Goal: Feedback & Contribution: Contribute content

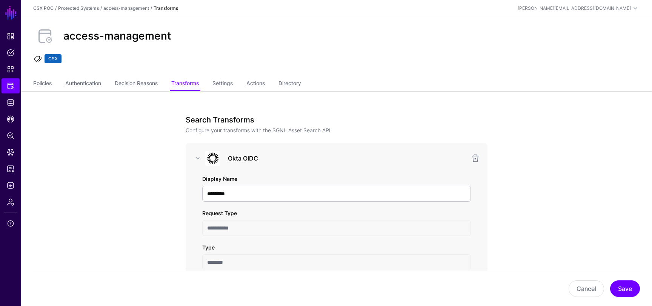
scroll to position [596, 0]
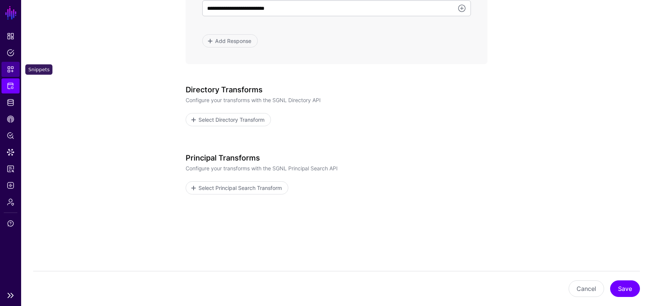
click at [12, 63] on link "Snippets" at bounding box center [11, 69] width 18 height 15
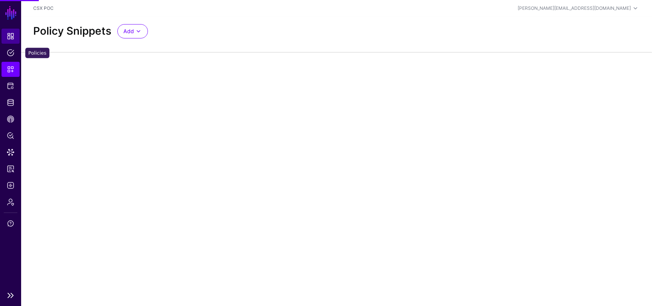
click at [10, 35] on span "Dashboard" at bounding box center [11, 36] width 8 height 8
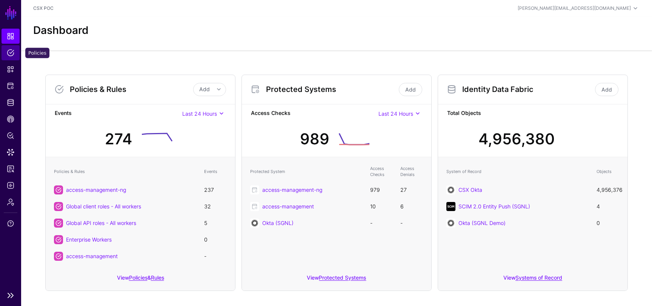
click at [14, 53] on span "Policies" at bounding box center [11, 53] width 8 height 8
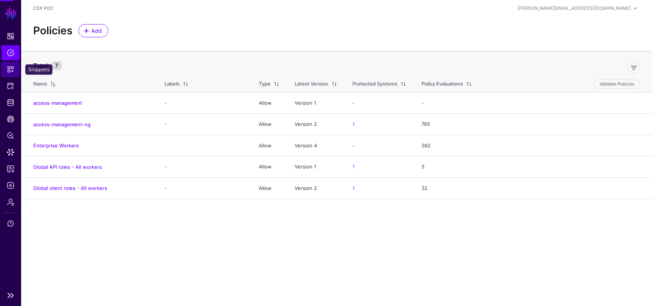
click at [12, 63] on link "Snippets" at bounding box center [11, 69] width 18 height 15
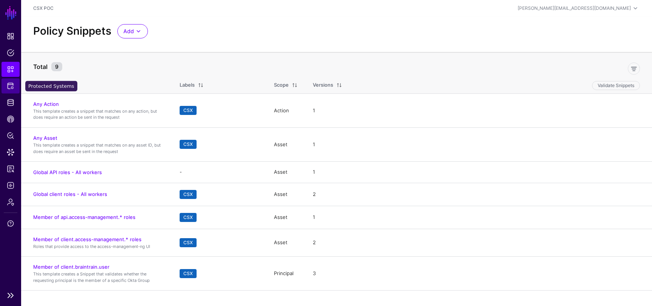
click at [13, 87] on span "Protected Systems" at bounding box center [11, 86] width 8 height 8
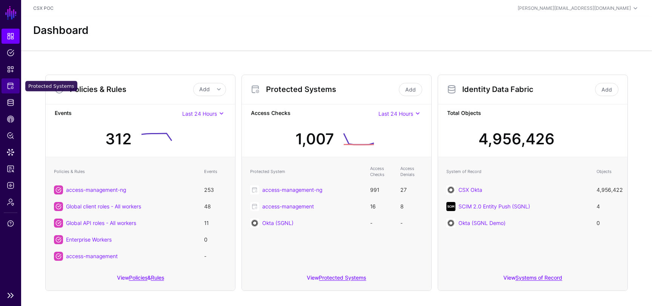
click at [8, 86] on span "Protected Systems" at bounding box center [11, 86] width 8 height 8
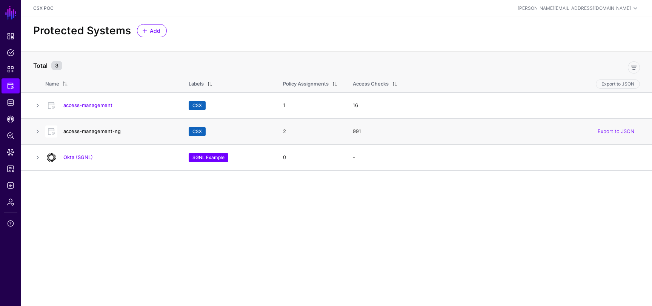
click at [86, 132] on link "access-management-ng" at bounding box center [91, 131] width 57 height 6
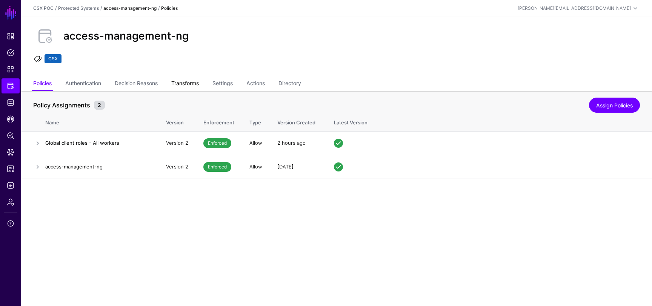
click at [195, 83] on link "Transforms" at bounding box center [185, 84] width 28 height 14
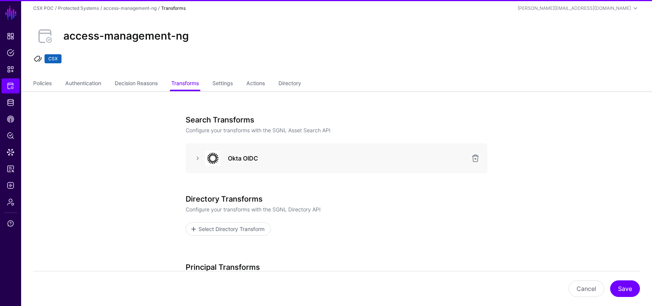
click at [191, 166] on div "Okta OIDC" at bounding box center [337, 158] width 302 height 30
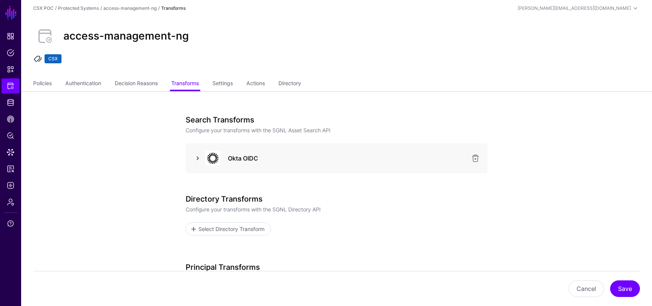
click at [195, 159] on link at bounding box center [197, 158] width 9 height 9
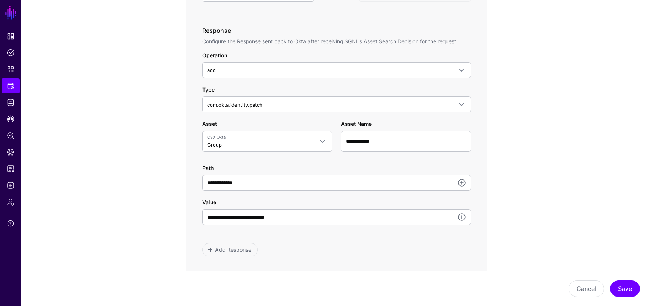
scroll to position [399, 0]
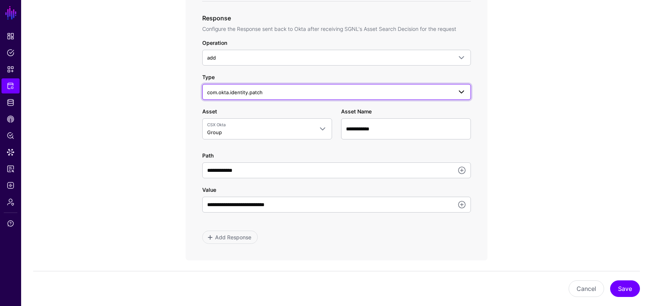
click at [240, 94] on span "com.okta.identity.patch" at bounding box center [234, 92] width 55 height 6
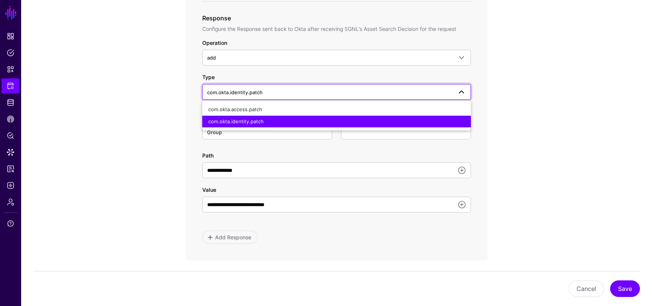
click at [180, 104] on div "**********" at bounding box center [337, 97] width 350 height 811
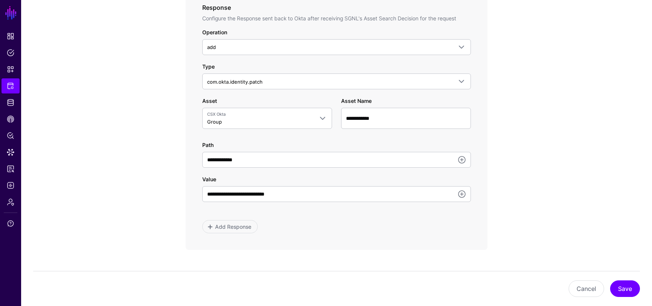
scroll to position [430, 0]
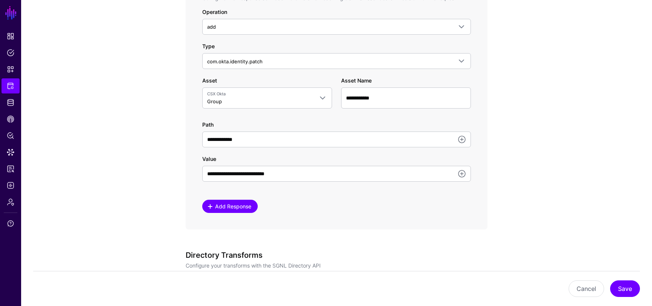
click at [216, 205] on span "Add Response" at bounding box center [233, 207] width 38 height 8
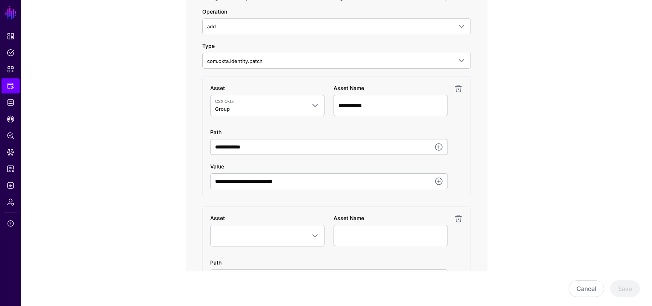
scroll to position [428, 0]
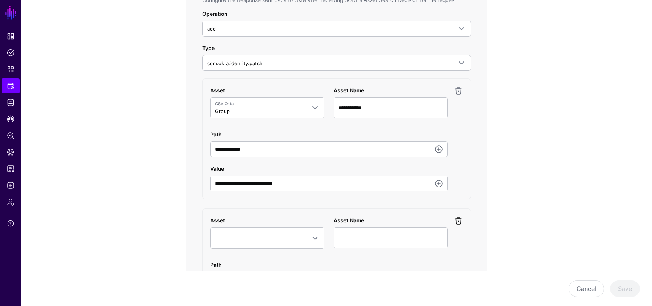
click at [457, 223] on link at bounding box center [458, 221] width 9 height 9
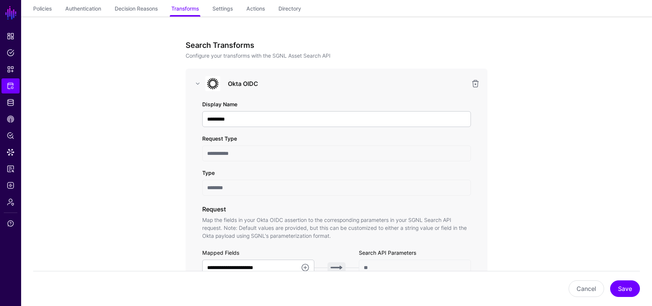
scroll to position [0, 0]
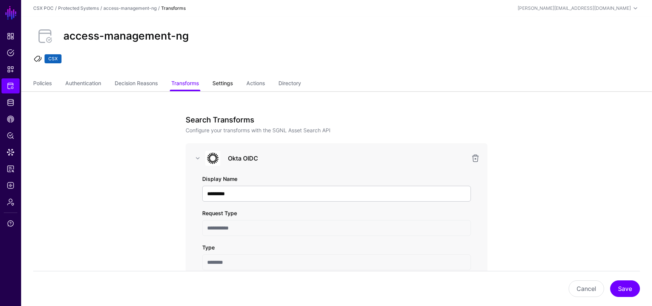
click at [228, 80] on link "Settings" at bounding box center [222, 84] width 20 height 14
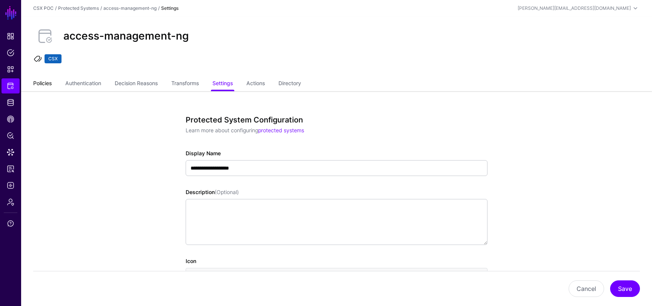
click at [45, 83] on link "Policies" at bounding box center [42, 84] width 18 height 14
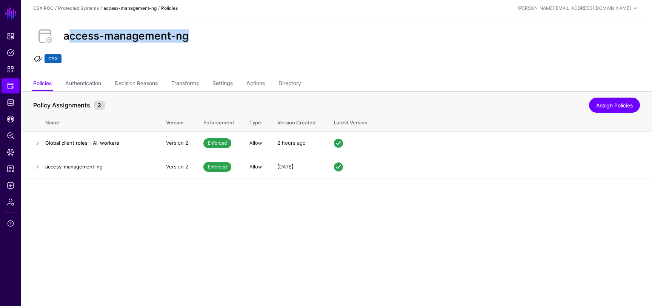
drag, startPoint x: 68, startPoint y: 37, endPoint x: 197, endPoint y: 49, distance: 130.4
click at [197, 50] on div "access-management-ng CSX" at bounding box center [336, 47] width 631 height 60
click at [134, 208] on main "SGNL Dashboard Policies Snippets Protected Systems Identity Data Fabric CAEP Hu…" at bounding box center [326, 153] width 652 height 306
click at [192, 80] on link "Transforms" at bounding box center [185, 84] width 28 height 14
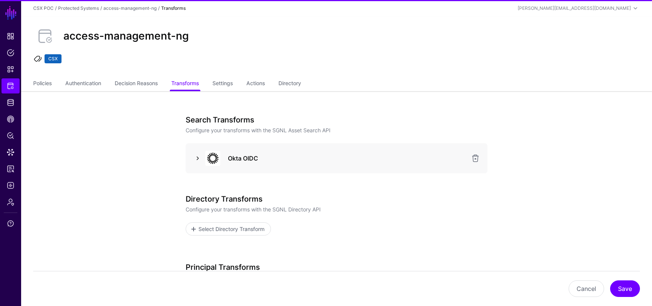
click at [195, 158] on link at bounding box center [197, 158] width 9 height 9
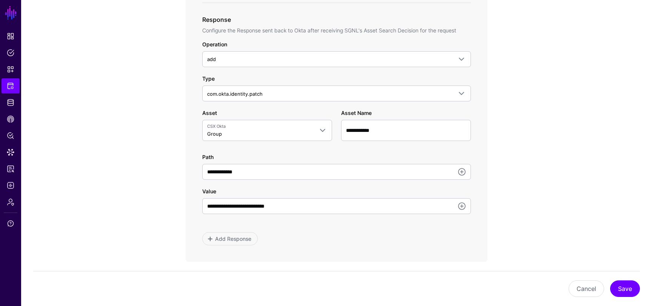
scroll to position [385, 0]
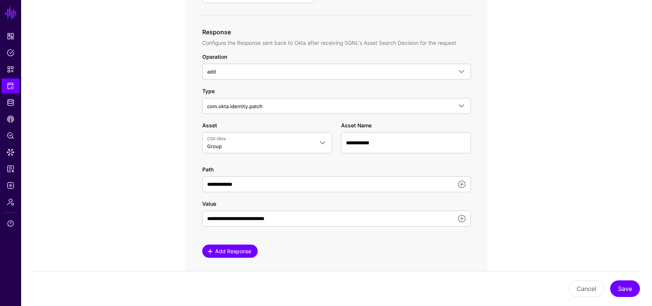
click at [213, 251] on span at bounding box center [211, 252] width 6 height 6
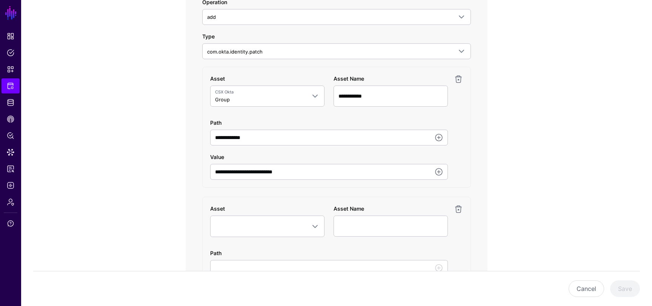
scroll to position [433, 0]
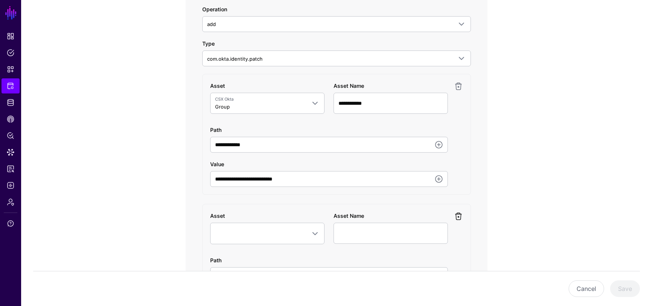
click at [459, 216] on link at bounding box center [458, 216] width 9 height 9
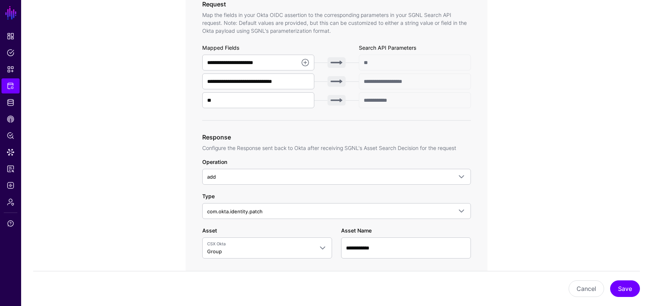
scroll to position [391, 0]
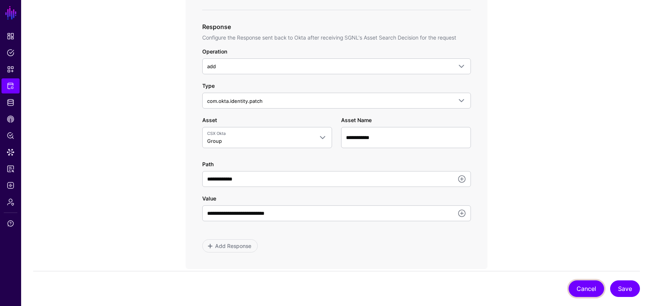
click at [577, 288] on button "Cancel" at bounding box center [586, 289] width 35 height 17
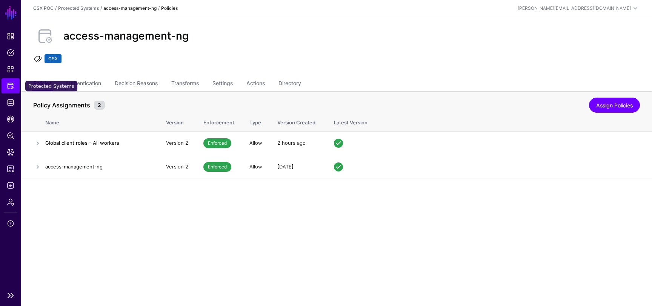
click at [10, 84] on span "Protected Systems" at bounding box center [11, 86] width 8 height 8
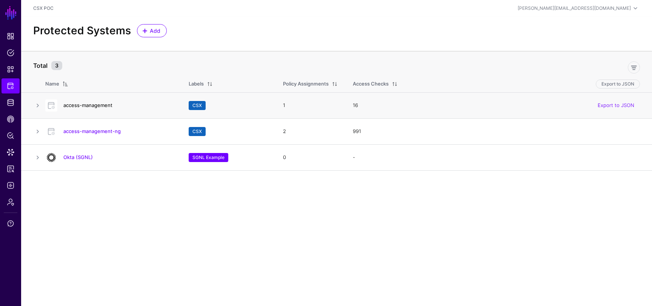
click at [93, 105] on link "access-management" at bounding box center [87, 105] width 49 height 6
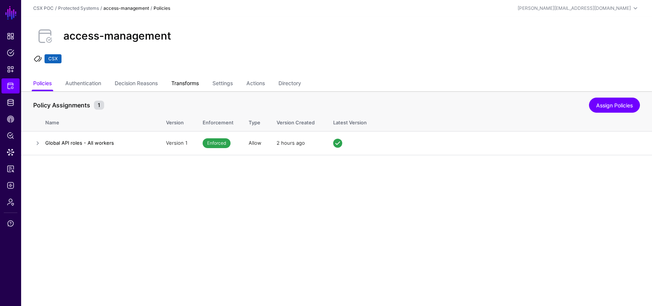
click at [196, 82] on link "Transforms" at bounding box center [185, 84] width 28 height 14
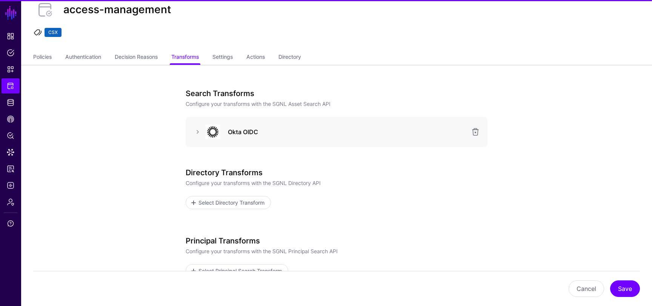
scroll to position [31, 0]
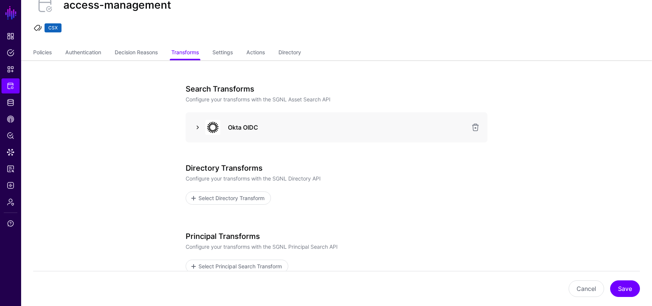
click at [199, 129] on link at bounding box center [197, 127] width 9 height 9
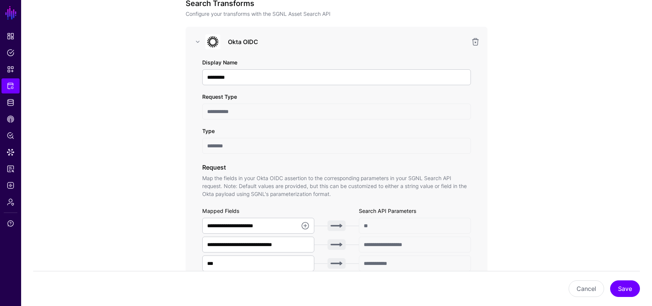
scroll to position [0, 0]
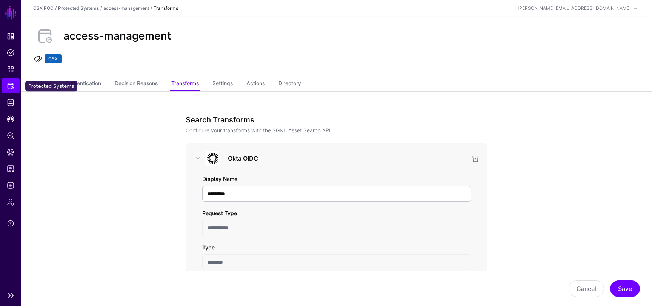
click at [8, 86] on span "Protected Systems" at bounding box center [11, 86] width 8 height 8
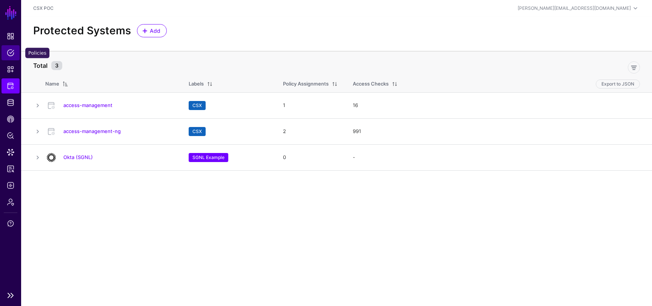
click at [10, 53] on span "Policies" at bounding box center [11, 53] width 8 height 8
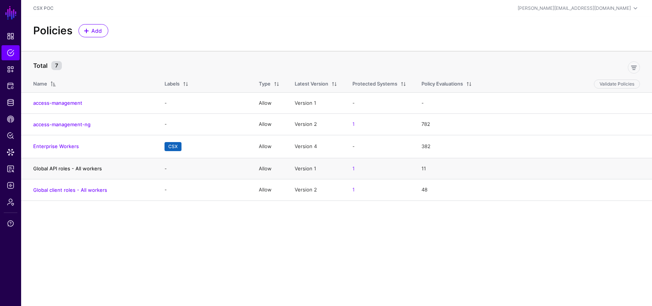
click at [53, 170] on link "Global API roles - All workers" at bounding box center [67, 169] width 69 height 6
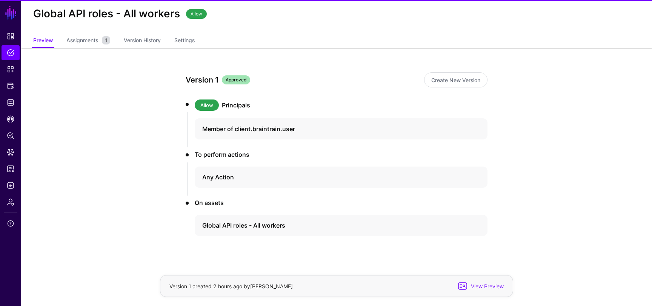
scroll to position [24, 0]
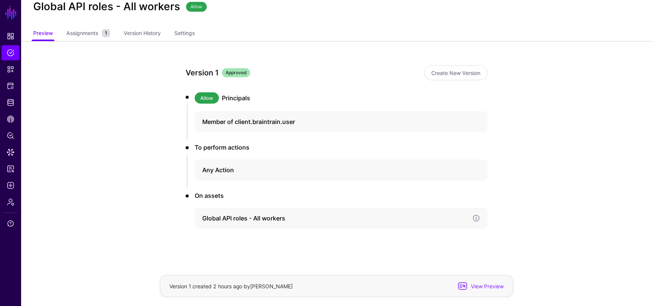
click at [231, 219] on h4 "Global API roles - All workers" at bounding box center [334, 218] width 264 height 9
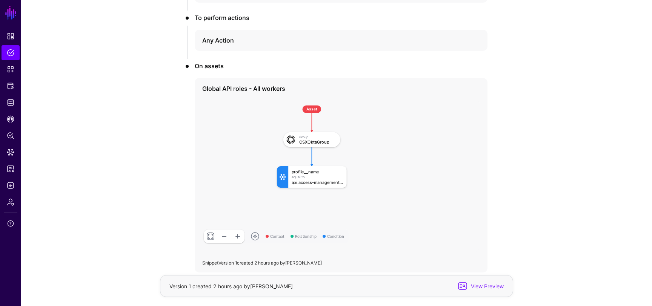
scroll to position [0, 0]
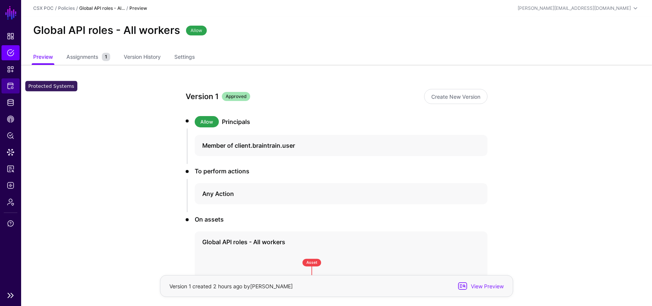
click at [12, 91] on link "Protected Systems" at bounding box center [11, 85] width 18 height 15
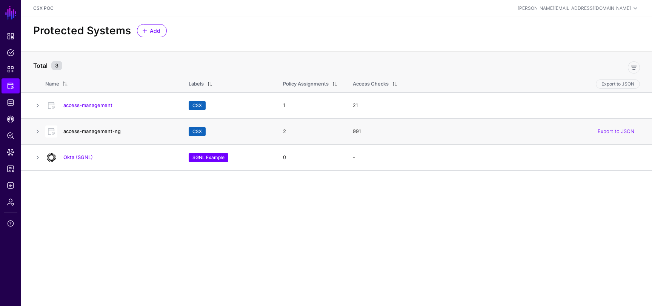
click at [103, 131] on link "access-management-ng" at bounding box center [91, 131] width 57 height 6
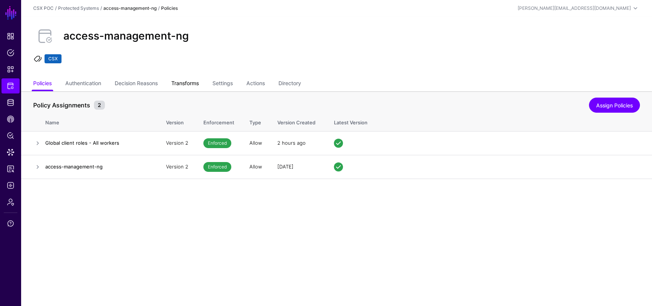
click at [190, 86] on link "Transforms" at bounding box center [185, 84] width 28 height 14
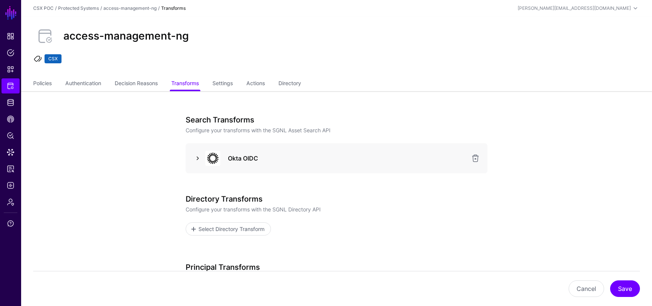
click at [198, 160] on link at bounding box center [197, 158] width 9 height 9
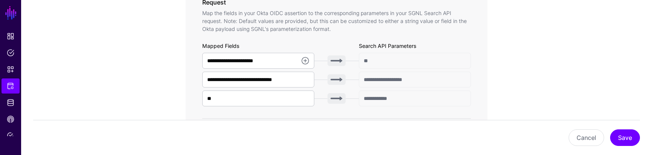
scroll to position [302, 0]
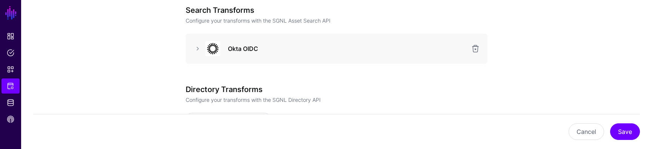
scroll to position [140, 0]
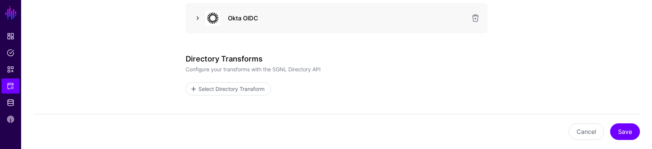
click at [198, 20] on link at bounding box center [197, 18] width 9 height 9
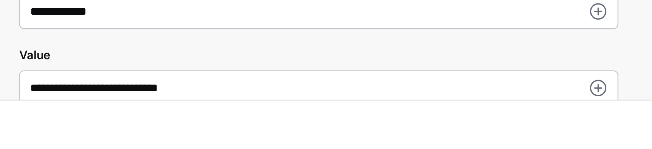
scroll to position [495, 0]
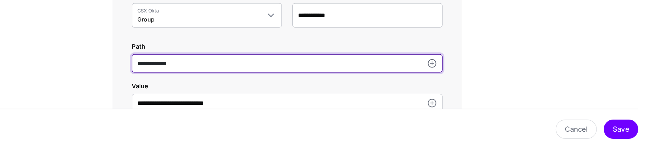
click at [269, 74] on input "**********" at bounding box center [336, 75] width 269 height 16
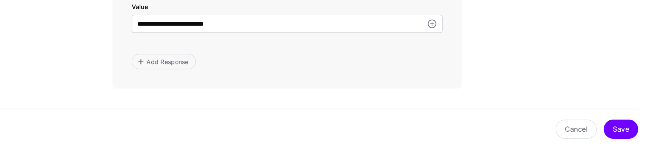
scroll to position [568, 0]
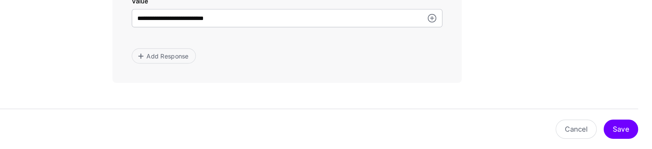
type input "**********"
click at [629, 133] on button "Save" at bounding box center [625, 131] width 30 height 17
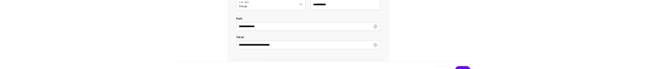
scroll to position [519, 0]
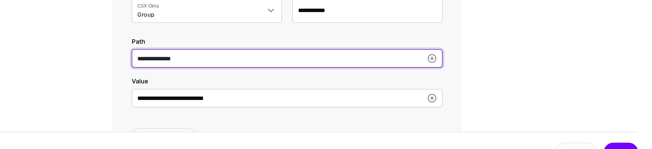
click at [285, 51] on input "**********" at bounding box center [336, 51] width 269 height 16
type input "**********"
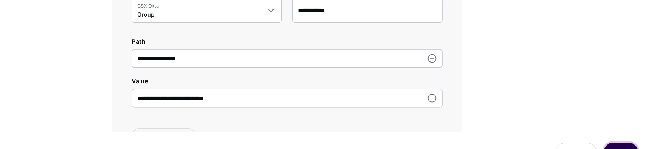
click at [628, 124] on button "Save" at bounding box center [625, 131] width 30 height 17
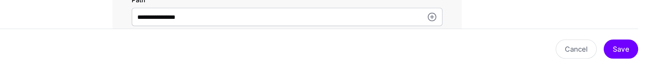
scroll to position [554, 0]
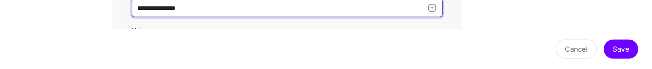
click at [265, 16] on input "**********" at bounding box center [336, 16] width 269 height 16
type input "**********"
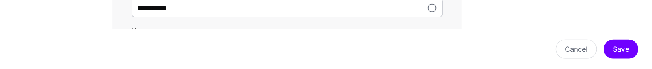
click at [431, 32] on div "**********" at bounding box center [336, 45] width 269 height 27
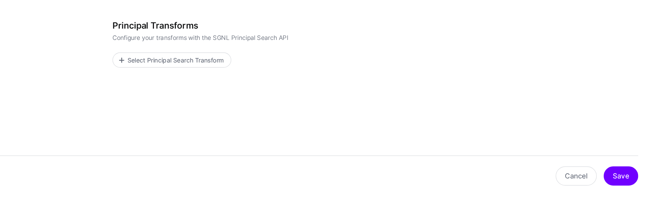
scroll to position [703, 0]
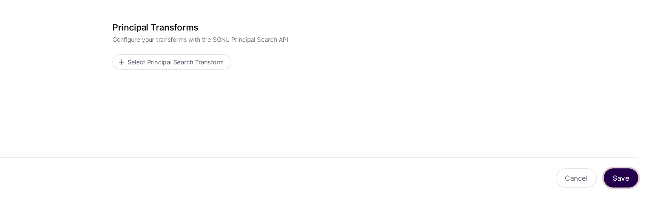
click at [636, 155] on button "Save" at bounding box center [625, 181] width 30 height 17
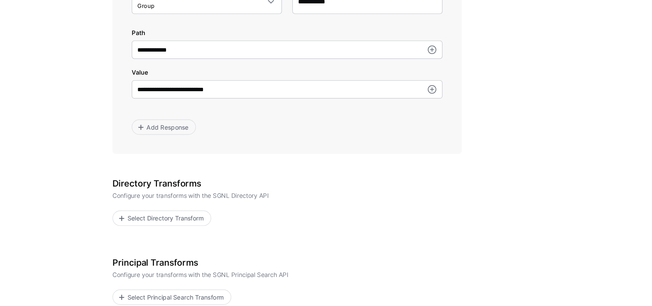
scroll to position [417, 0]
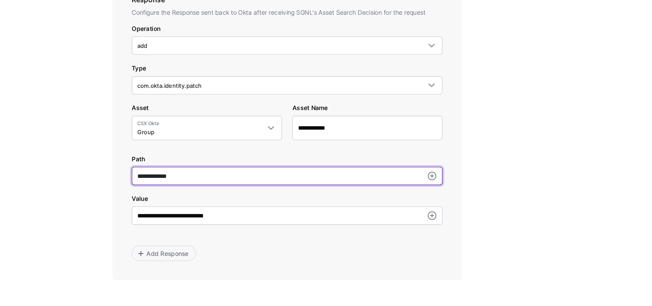
click at [242, 151] on input "**********" at bounding box center [336, 153] width 269 height 16
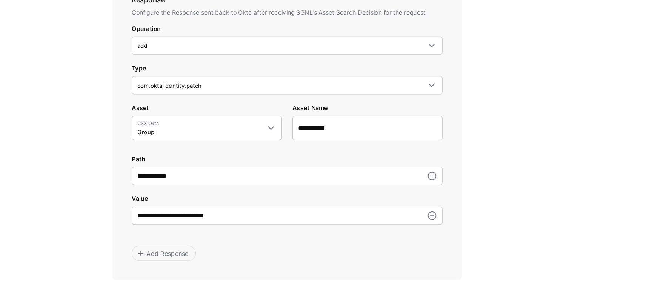
click at [536, 155] on app-integrations-item-transforms "**********" at bounding box center [336, 79] width 631 height 811
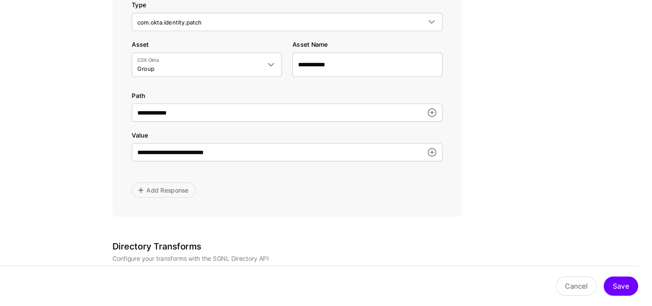
scroll to position [596, 0]
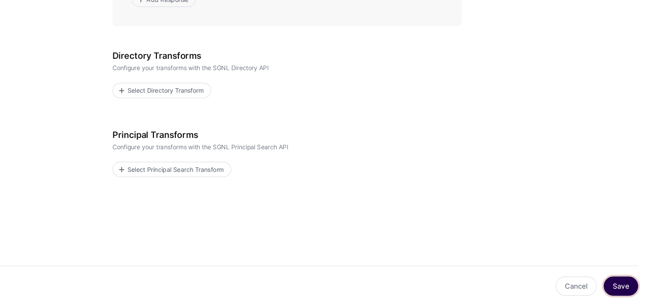
click at [622, 155] on button "Save" at bounding box center [625, 289] width 30 height 17
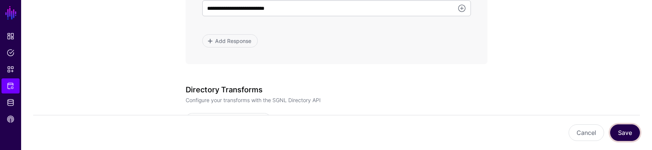
click at [628, 132] on button "Save" at bounding box center [625, 133] width 30 height 17
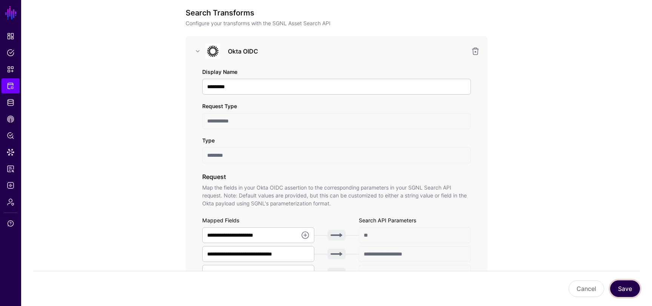
scroll to position [0, 0]
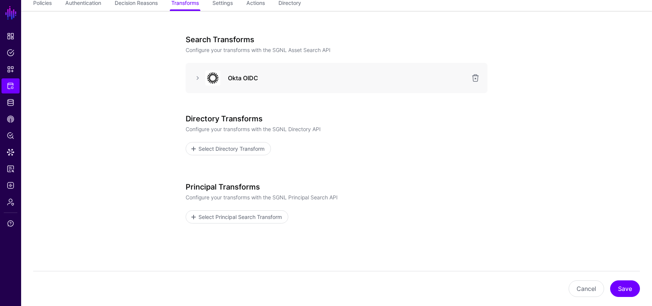
scroll to position [75, 0]
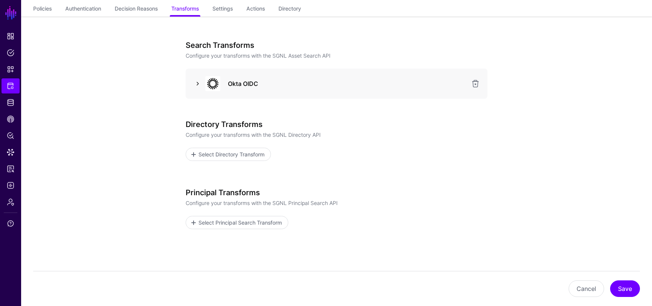
click at [200, 81] on link at bounding box center [197, 83] width 9 height 9
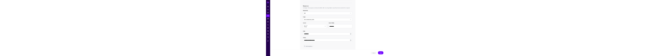
scroll to position [361, 0]
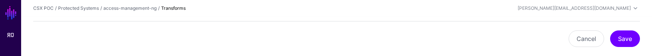
click at [459, 52] on div "Cancel Save" at bounding box center [336, 38] width 607 height 35
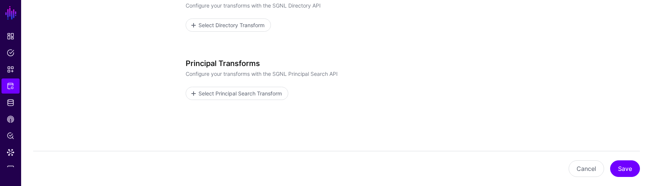
scroll to position [230, 0]
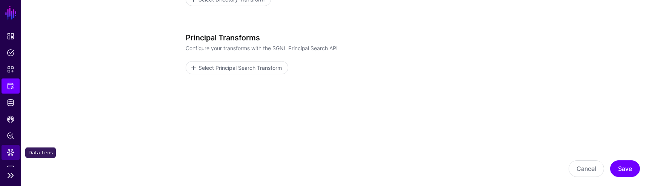
click at [12, 56] on span "Data Lens" at bounding box center [11, 153] width 8 height 8
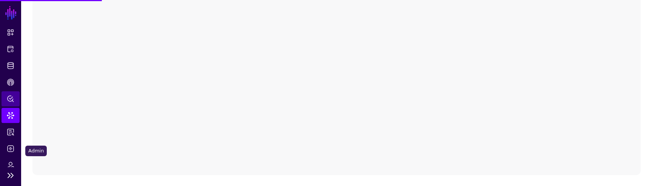
scroll to position [66, 0]
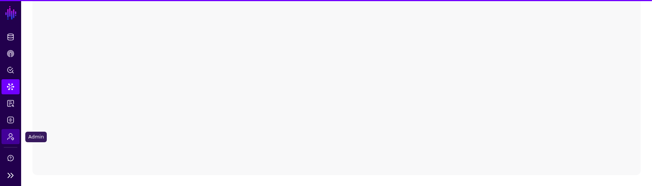
click at [11, 56] on span "Admin" at bounding box center [11, 137] width 8 height 8
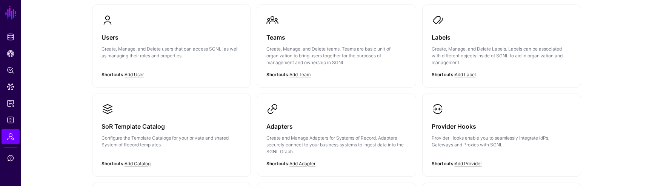
scroll to position [43, 0]
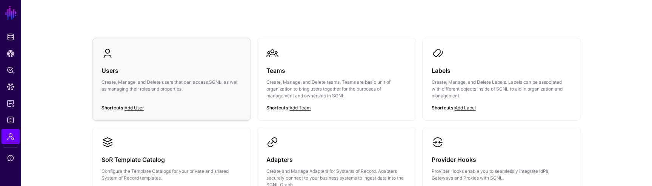
click at [179, 56] on h3 "Users" at bounding box center [172, 70] width 140 height 11
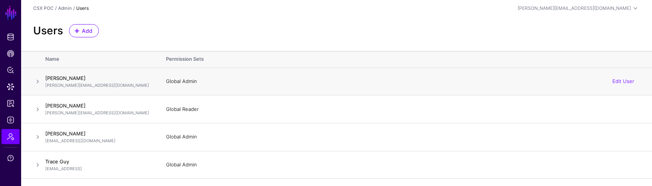
click at [37, 56] on span at bounding box center [37, 81] width 9 height 9
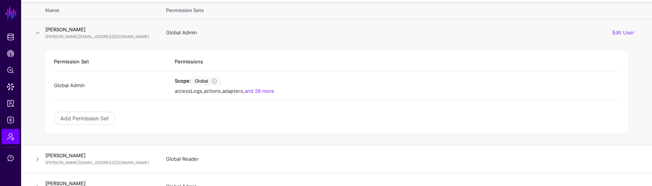
scroll to position [57, 0]
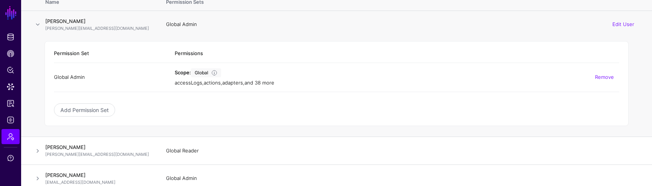
click at [263, 56] on link "and 38 more" at bounding box center [260, 83] width 30 height 6
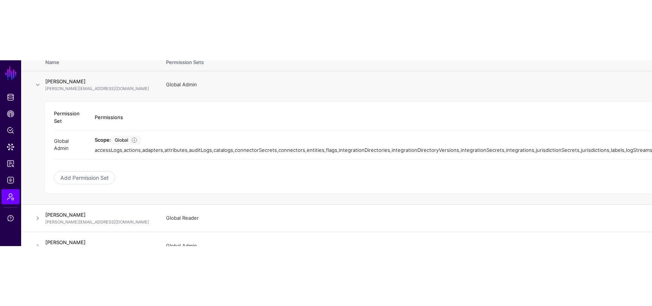
scroll to position [0, 0]
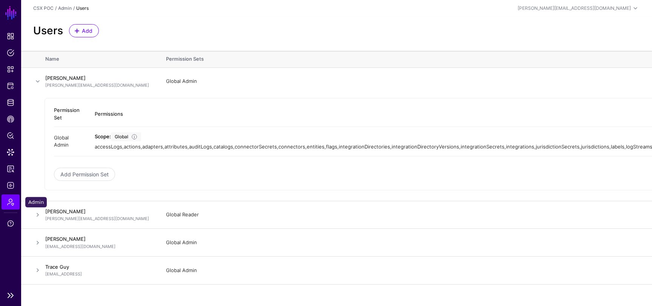
click at [6, 56] on link "Admin" at bounding box center [11, 202] width 18 height 15
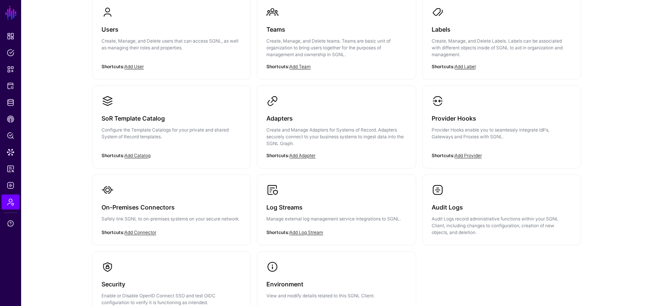
scroll to position [108, 0]
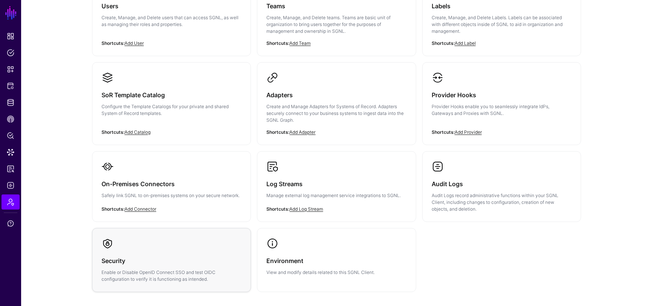
click at [211, 56] on h3 "Security" at bounding box center [172, 261] width 140 height 11
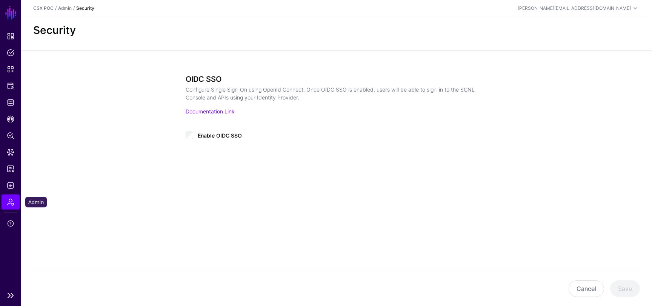
click at [10, 56] on span "Admin" at bounding box center [11, 202] width 8 height 8
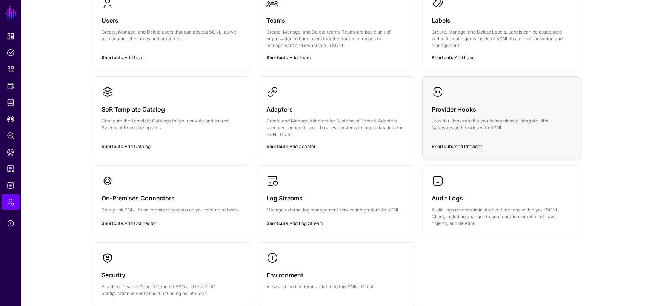
scroll to position [96, 0]
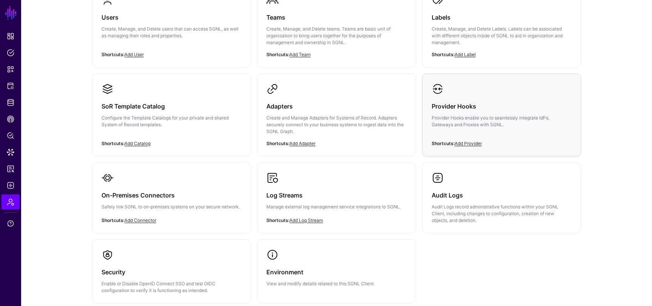
click at [470, 56] on div "Provider Hooks Provider Hooks enable you to seamlessly integrate IdPs, Gateways…" at bounding box center [502, 117] width 140 height 45
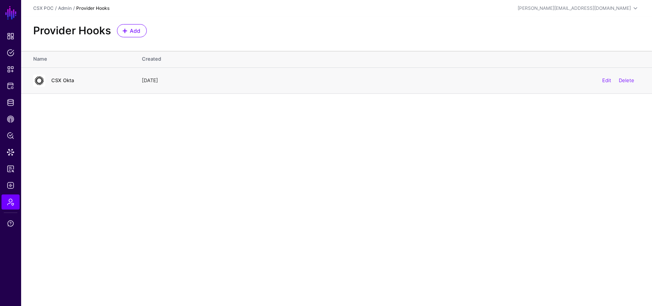
click at [65, 56] on link "CSX Okta" at bounding box center [62, 80] width 23 height 6
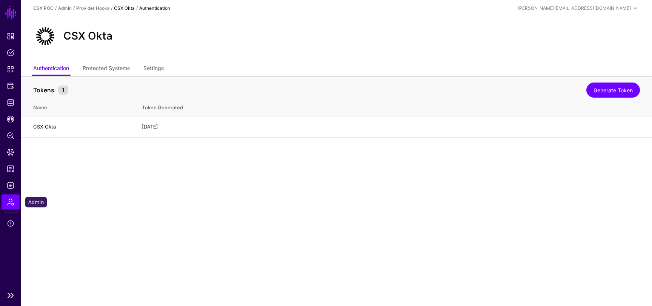
click at [14, 56] on span "Admin" at bounding box center [11, 202] width 8 height 8
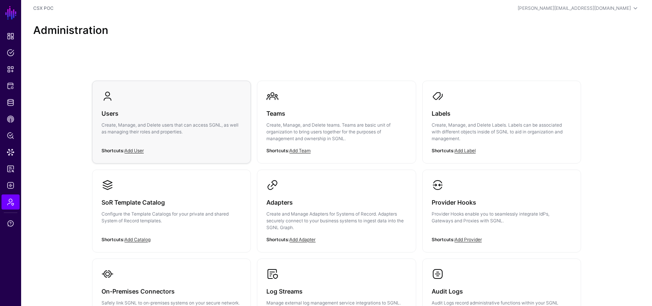
click at [158, 56] on div "Users Create, Manage, and Delete users that can access SGNL, as well as managin…" at bounding box center [172, 124] width 140 height 45
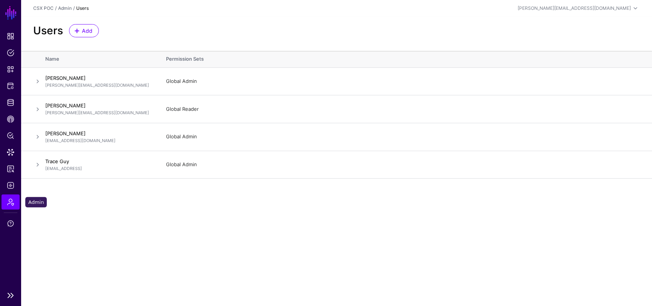
click at [8, 56] on span "Admin" at bounding box center [11, 202] width 8 height 8
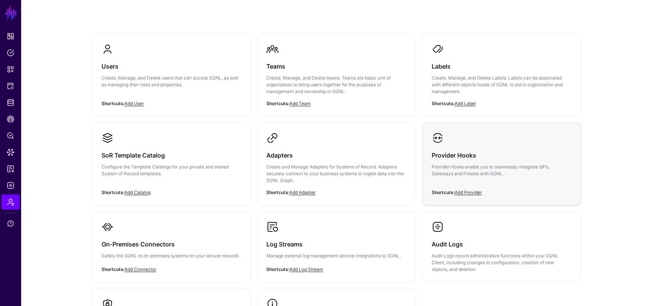
scroll to position [150, 0]
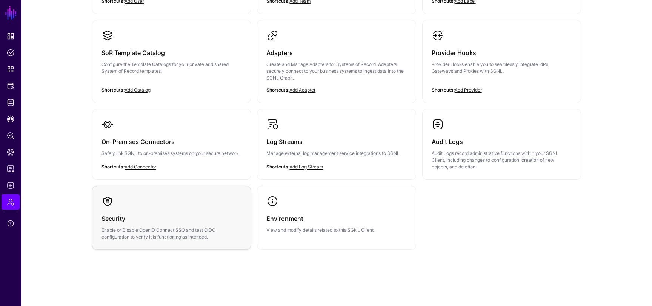
click at [151, 56] on div "Security Enable or Disable OpenID Connect SSO and test OIDC configuration to ve…" at bounding box center [172, 224] width 140 height 33
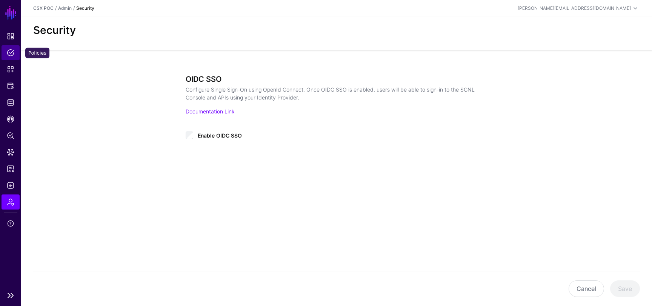
click at [11, 55] on span "Policies" at bounding box center [11, 53] width 8 height 8
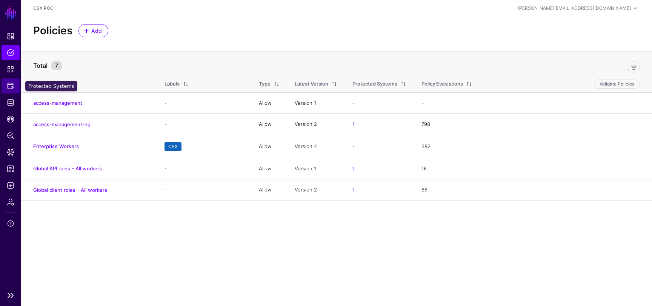
click at [9, 56] on link "Protected Systems" at bounding box center [11, 85] width 18 height 15
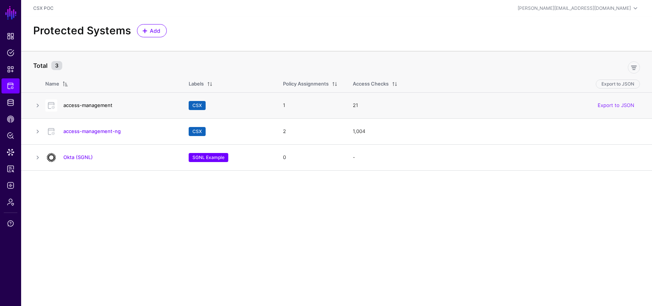
click at [92, 56] on link "access-management" at bounding box center [87, 105] width 49 height 6
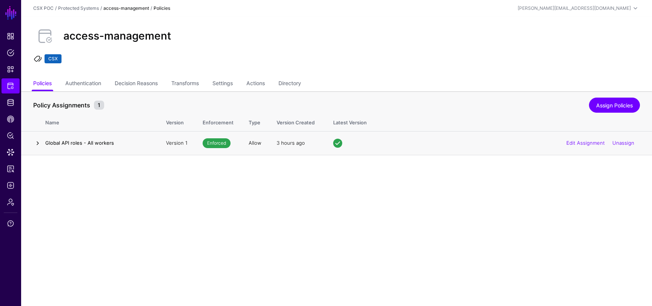
click at [39, 56] on link at bounding box center [37, 143] width 9 height 9
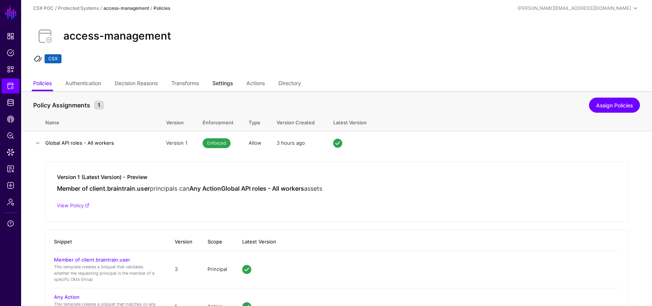
click at [225, 56] on link "Settings" at bounding box center [222, 84] width 20 height 14
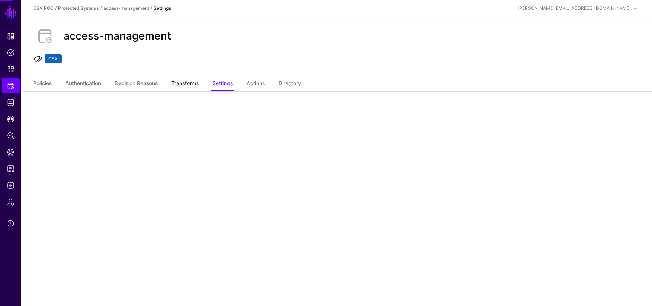
click at [189, 56] on link "Transforms" at bounding box center [185, 84] width 28 height 14
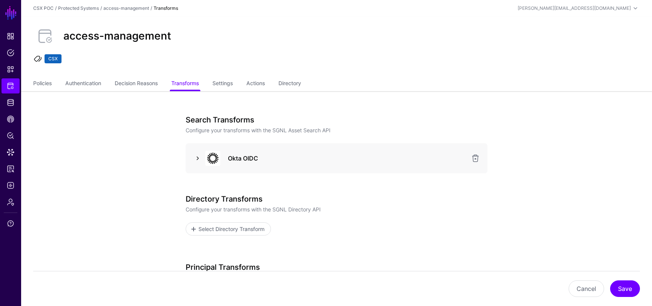
click at [197, 56] on link at bounding box center [197, 158] width 9 height 9
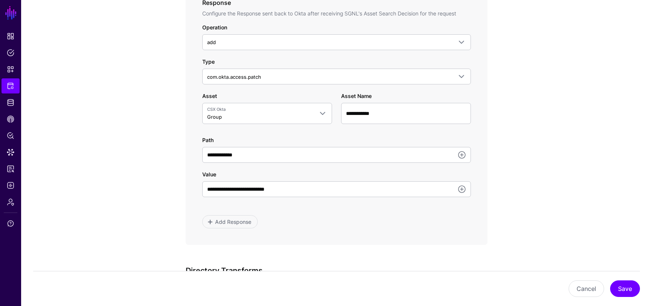
scroll to position [397, 0]
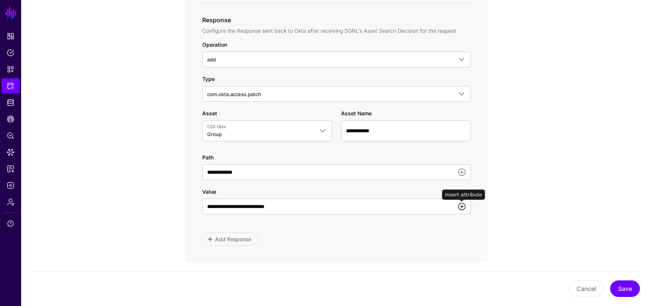
click at [461, 56] on link at bounding box center [461, 206] width 9 height 9
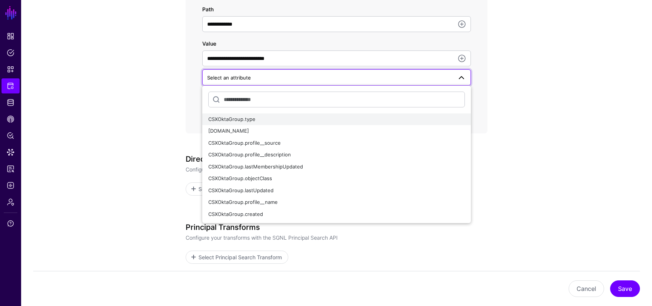
scroll to position [561, 0]
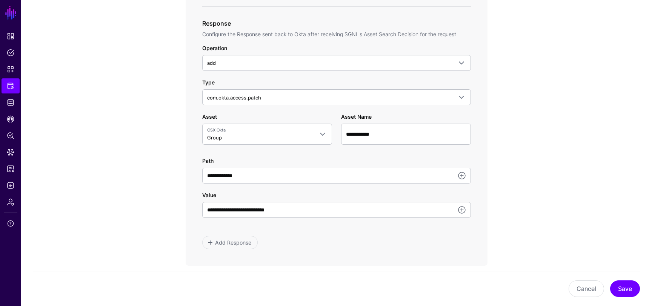
scroll to position [396, 0]
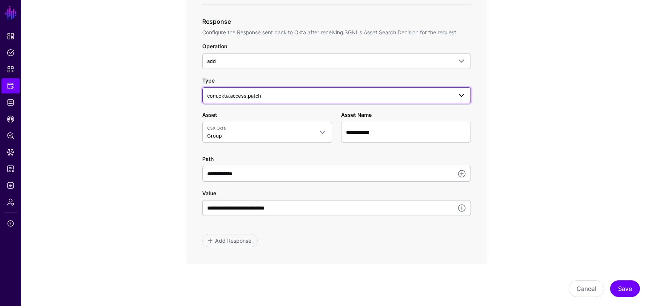
click at [459, 56] on span at bounding box center [461, 95] width 9 height 9
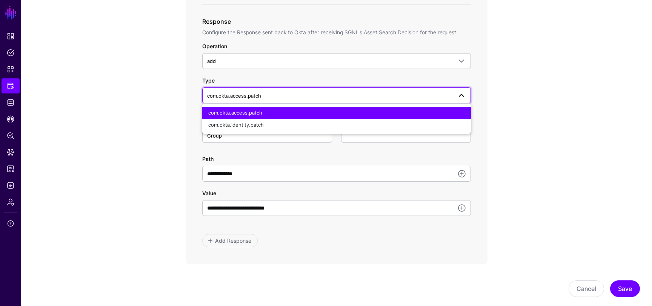
click at [502, 56] on div "**********" at bounding box center [337, 100] width 350 height 811
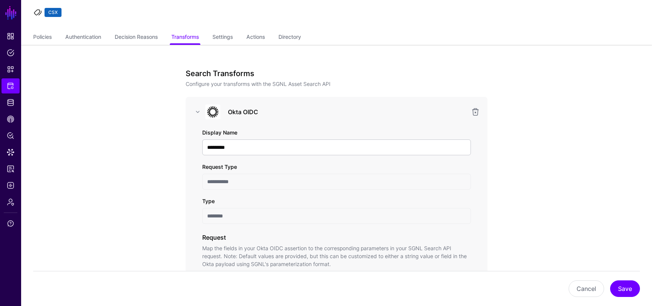
scroll to position [0, 0]
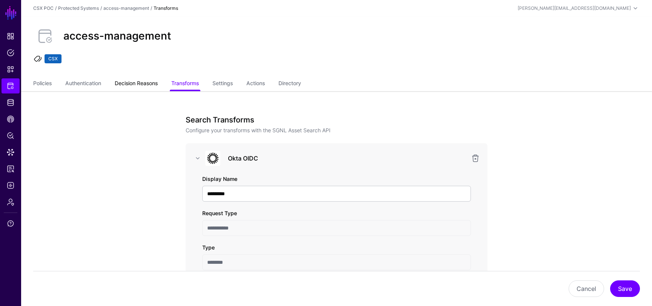
click at [146, 56] on link "Decision Reasons" at bounding box center [136, 84] width 43 height 14
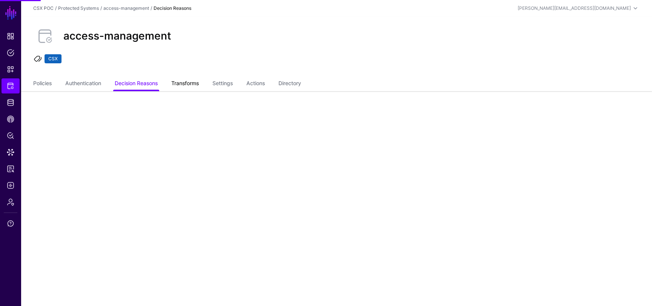
click at [183, 56] on link "Transforms" at bounding box center [185, 84] width 28 height 14
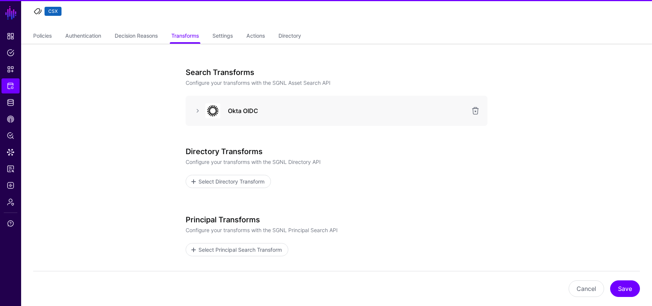
scroll to position [109, 0]
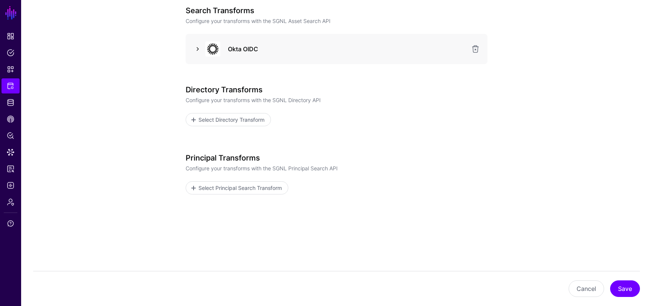
click at [195, 45] on link at bounding box center [197, 49] width 9 height 9
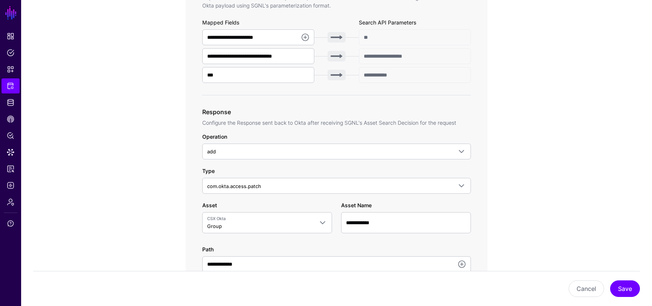
scroll to position [323, 0]
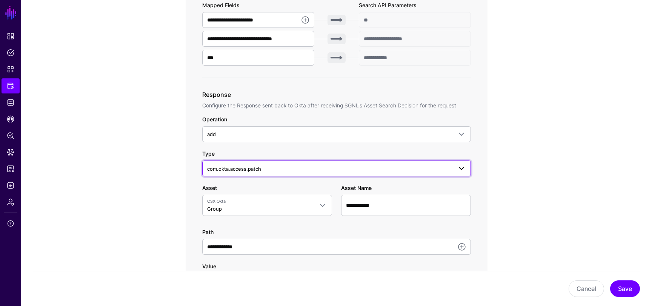
click at [324, 56] on span "com.okta.access.patch" at bounding box center [329, 169] width 245 height 8
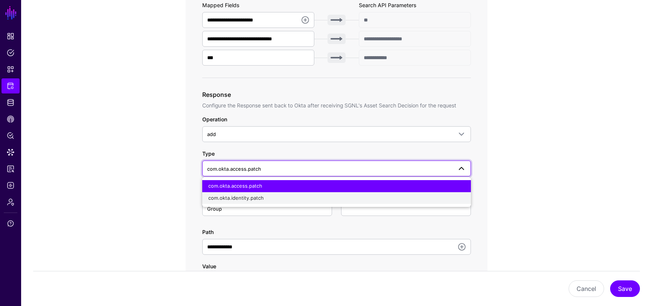
click at [312, 56] on div "com.okta.identity.patch" at bounding box center [336, 199] width 257 height 8
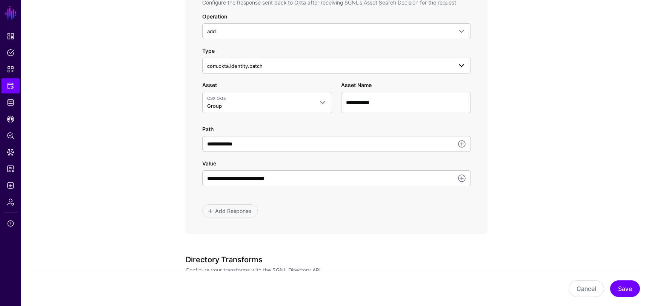
scroll to position [378, 0]
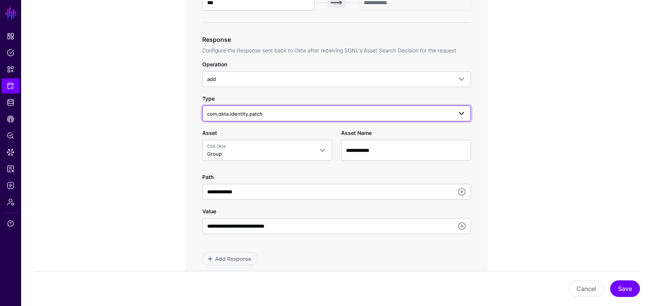
click at [320, 56] on link "com.okta.identity.patch" at bounding box center [336, 114] width 269 height 16
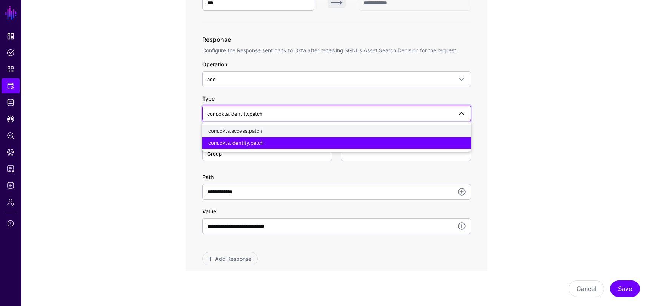
click at [312, 56] on div "com.okta.access.patch" at bounding box center [336, 132] width 257 height 8
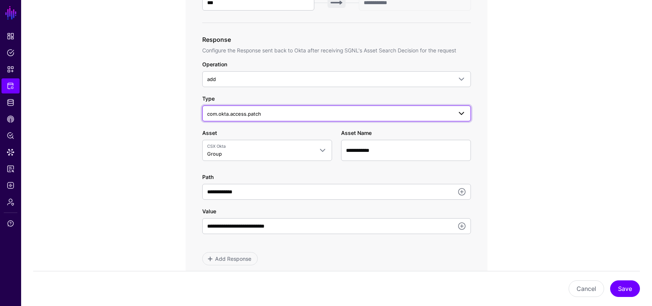
click at [346, 56] on span "com.okta.access.patch" at bounding box center [329, 114] width 245 height 8
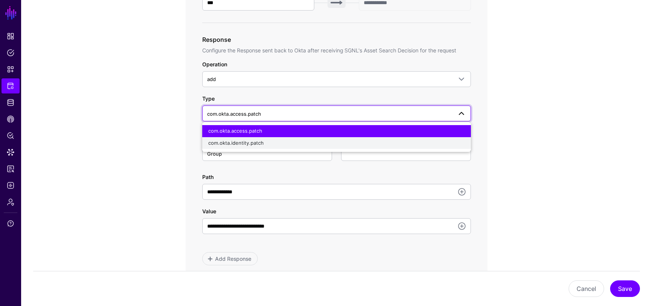
click at [330, 56] on div "com.okta.identity.patch" at bounding box center [336, 144] width 257 height 8
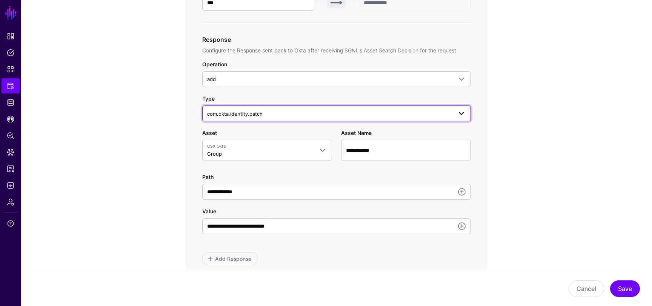
click at [333, 56] on span "com.okta.identity.patch" at bounding box center [336, 113] width 259 height 9
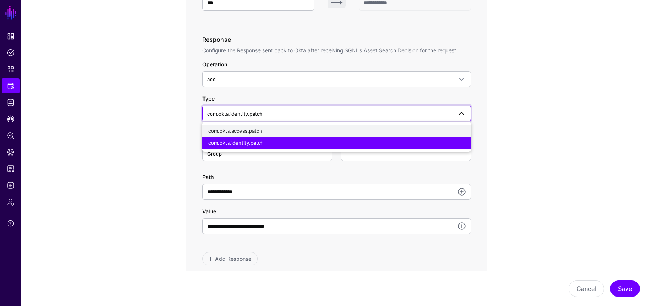
click at [327, 56] on div "com.okta.access.patch" at bounding box center [336, 132] width 257 height 8
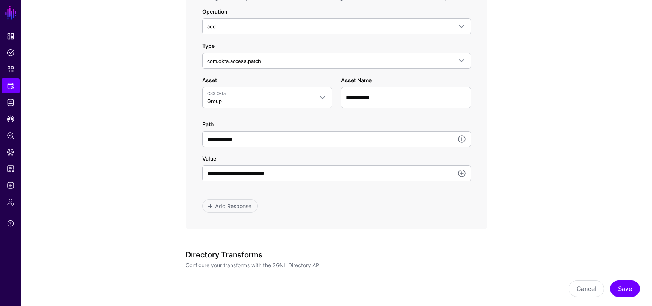
scroll to position [463, 0]
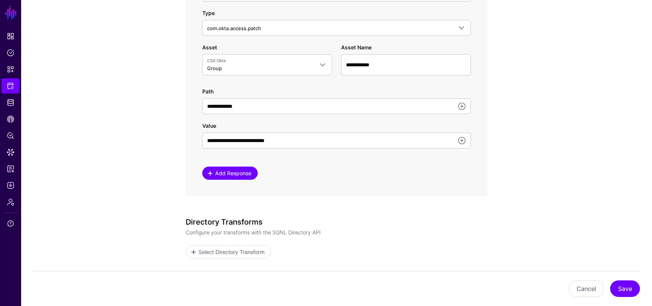
click at [245, 56] on span "Add Response" at bounding box center [233, 173] width 38 height 8
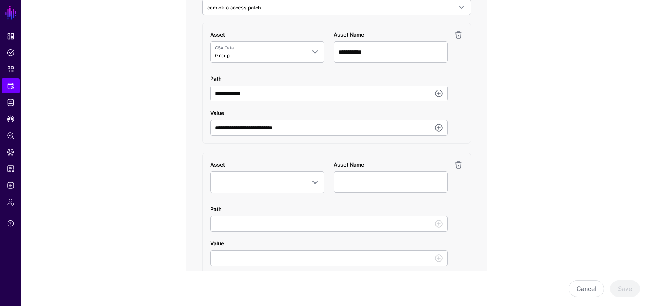
scroll to position [525, 0]
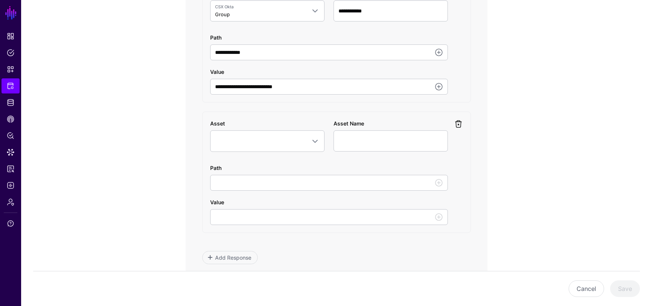
click at [460, 56] on link at bounding box center [458, 124] width 9 height 9
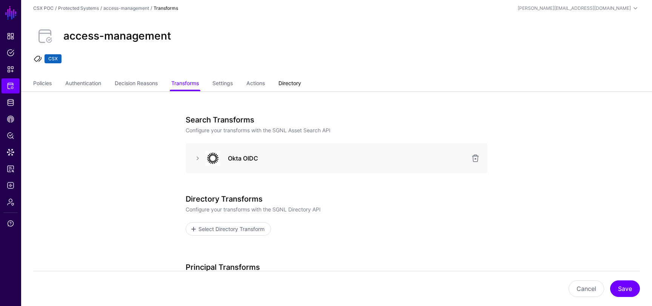
click at [300, 85] on link "Directory" at bounding box center [289, 84] width 23 height 14
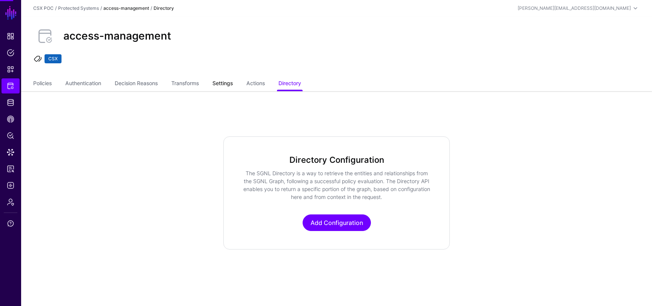
click at [231, 84] on link "Settings" at bounding box center [222, 84] width 20 height 14
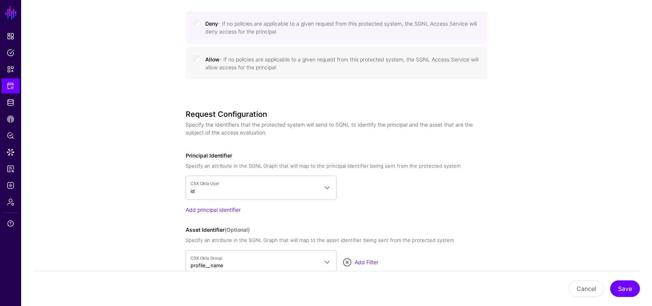
scroll to position [694, 0]
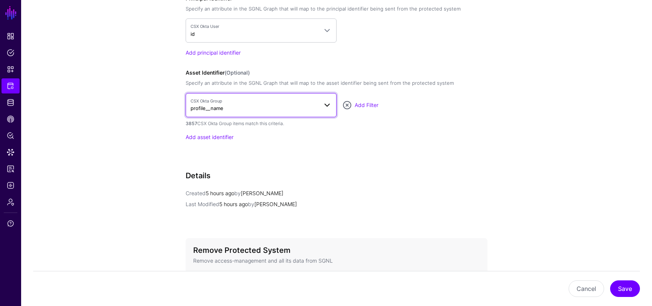
click at [326, 103] on span at bounding box center [327, 105] width 9 height 9
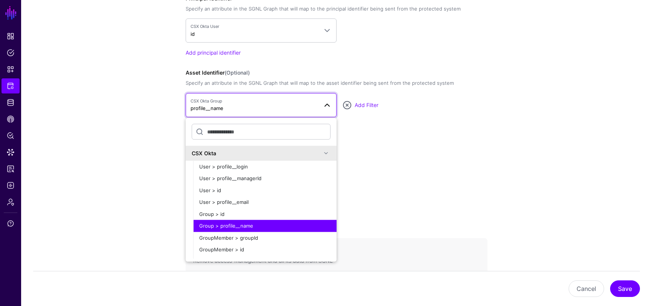
click at [368, 135] on div "Add asset identifier" at bounding box center [337, 137] width 302 height 8
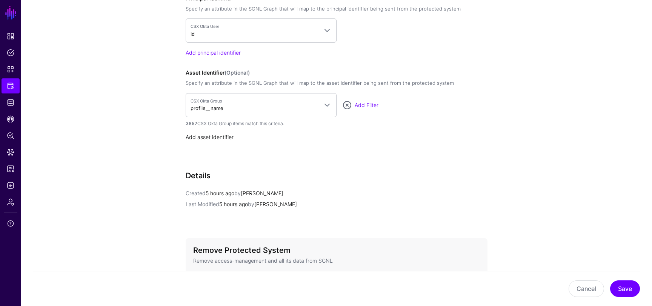
click at [227, 135] on link "Add asset identifier" at bounding box center [210, 137] width 48 height 6
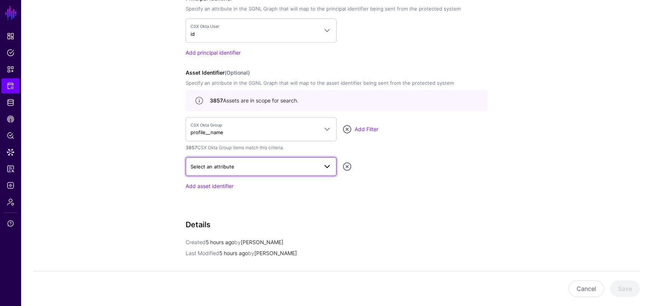
click at [325, 165] on span at bounding box center [327, 166] width 9 height 9
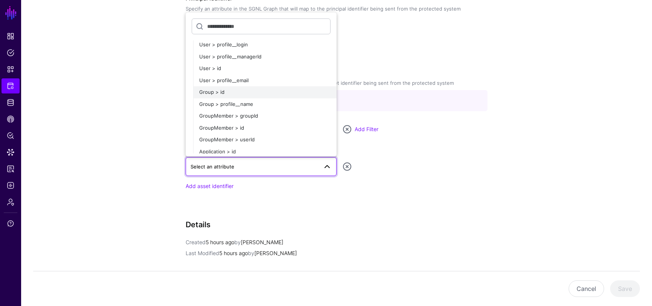
scroll to position [19, 0]
click at [264, 106] on button "Group > profile__name" at bounding box center [264, 102] width 143 height 12
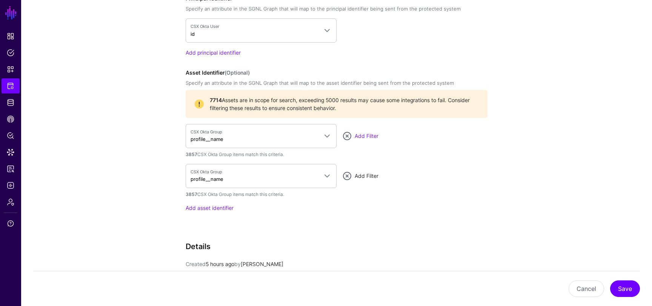
click at [366, 174] on link "Add Filter" at bounding box center [367, 176] width 24 height 6
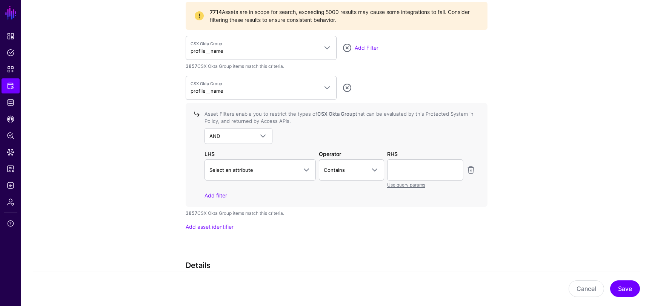
scroll to position [781, 0]
click at [586, 291] on button "Cancel" at bounding box center [586, 289] width 35 height 17
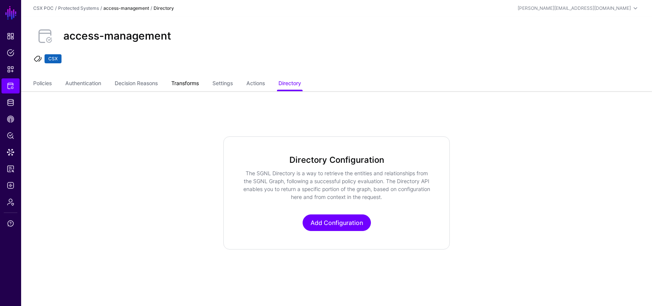
click at [185, 85] on link "Transforms" at bounding box center [185, 84] width 28 height 14
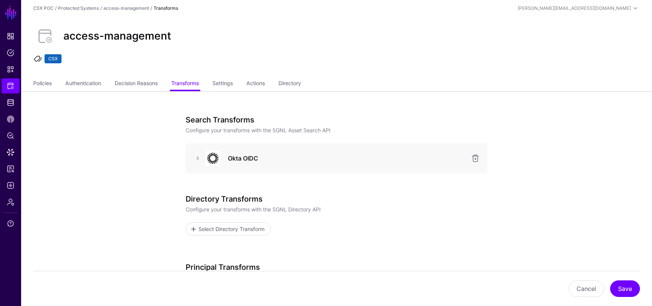
click at [197, 151] on div "Okta OIDC" at bounding box center [337, 158] width 302 height 30
click at [200, 161] on link at bounding box center [197, 158] width 9 height 9
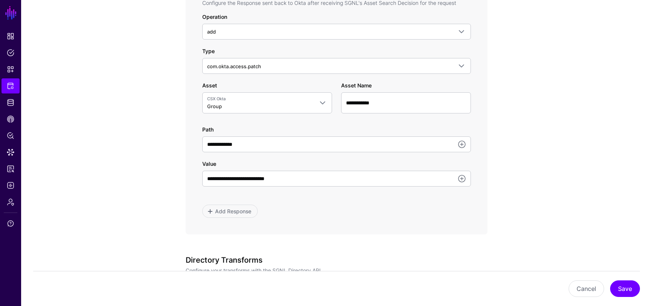
scroll to position [426, 0]
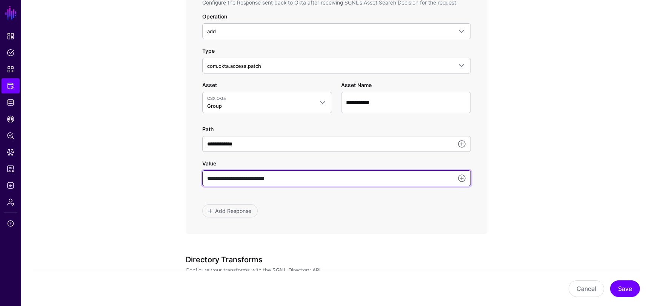
click at [347, 178] on input "**********" at bounding box center [336, 179] width 269 height 16
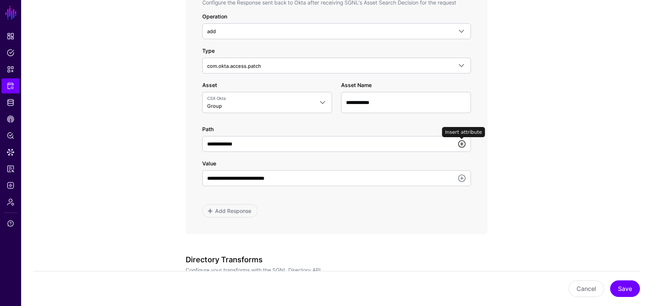
click at [463, 146] on link at bounding box center [461, 144] width 9 height 9
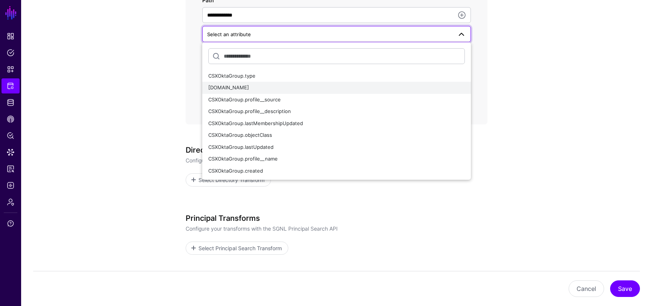
scroll to position [535, 0]
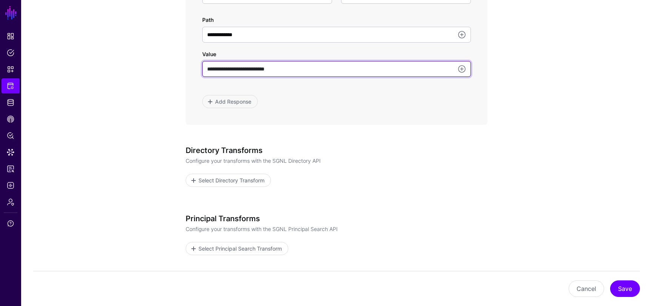
click at [466, 69] on input "**********" at bounding box center [336, 69] width 269 height 16
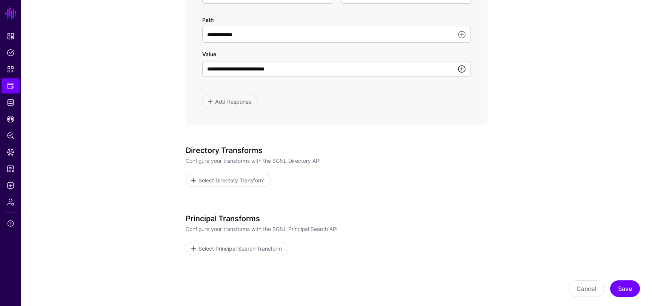
click at [463, 69] on link at bounding box center [461, 69] width 9 height 9
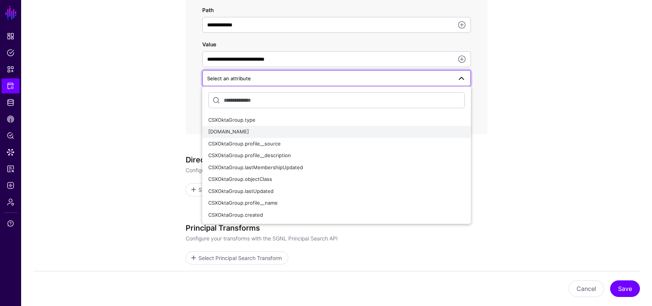
scroll to position [528, 0]
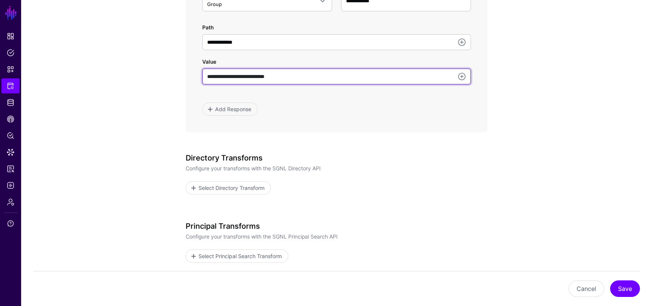
click at [309, 78] on input "**********" at bounding box center [336, 77] width 269 height 16
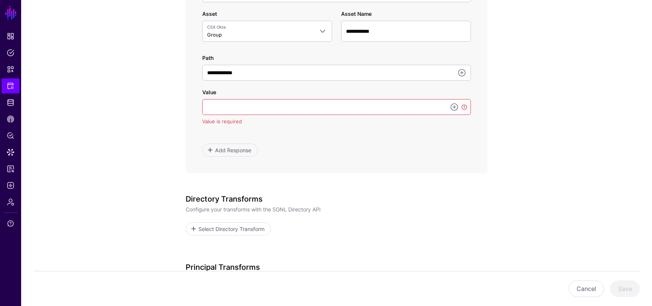
scroll to position [463, 0]
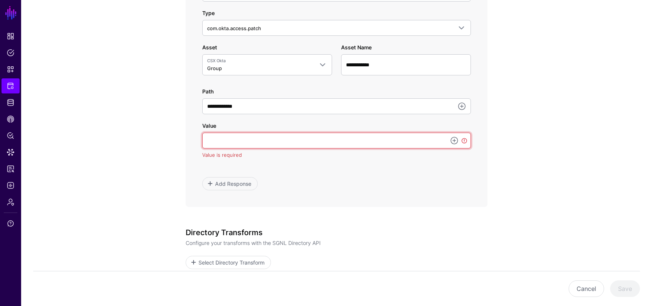
click at [412, 137] on input "Value" at bounding box center [336, 141] width 269 height 16
type input "**********"
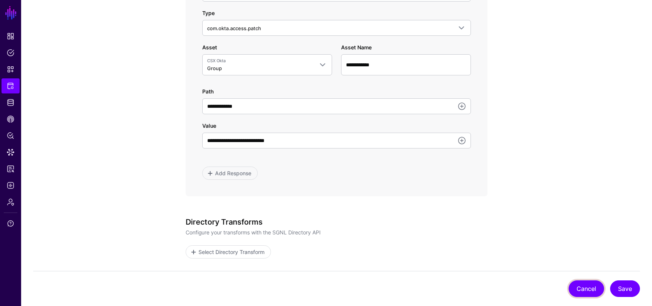
click at [579, 288] on button "Cancel" at bounding box center [586, 289] width 35 height 17
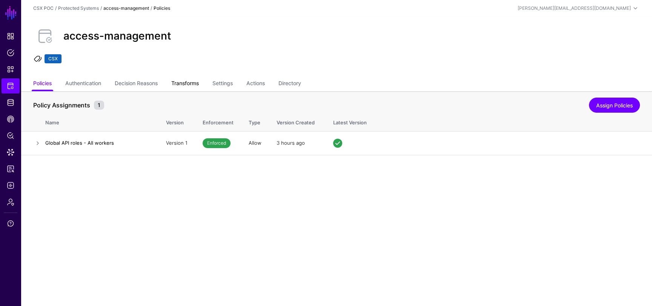
click at [199, 83] on link "Transforms" at bounding box center [185, 84] width 28 height 14
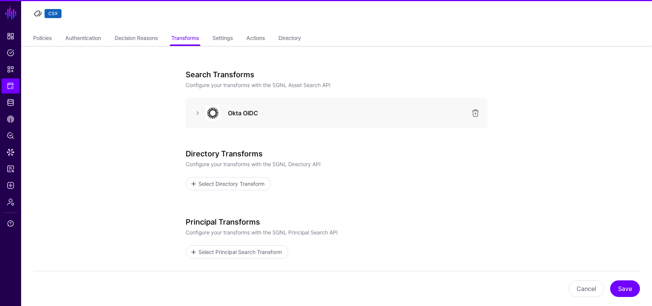
scroll to position [46, 0]
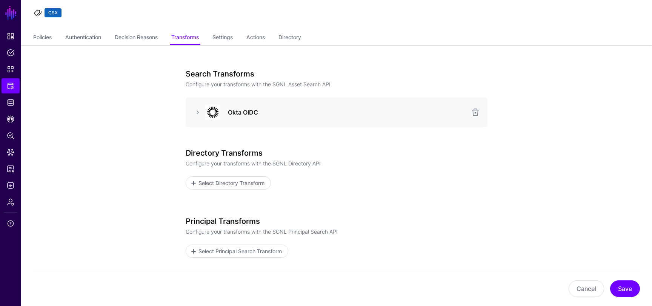
click at [190, 111] on div "Okta OIDC" at bounding box center [337, 112] width 302 height 30
click at [200, 116] on link at bounding box center [197, 112] width 9 height 9
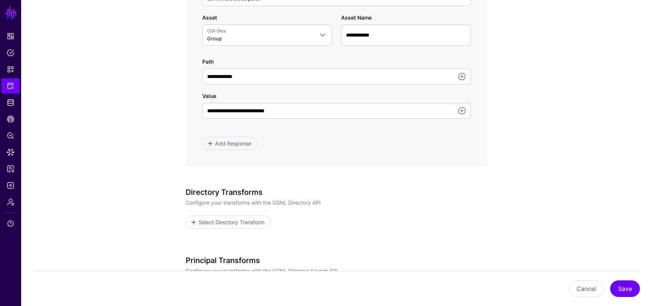
scroll to position [494, 0]
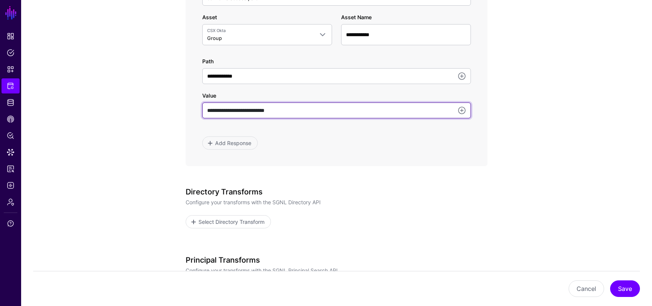
click at [268, 110] on input "**********" at bounding box center [336, 111] width 269 height 16
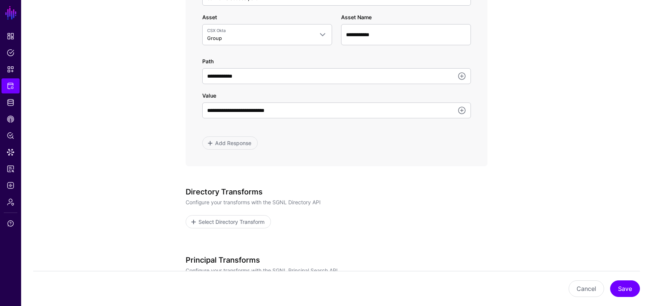
click at [157, 131] on app-integrations-item-transforms "**********" at bounding box center [336, 3] width 631 height 811
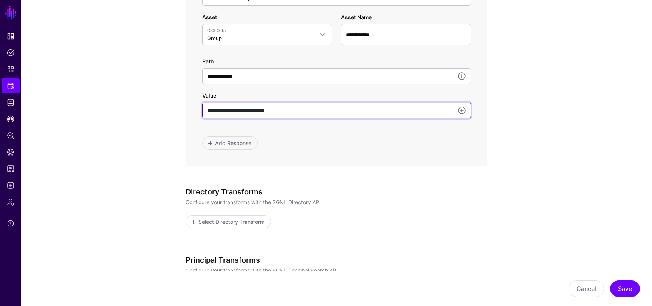
click at [300, 110] on input "**********" at bounding box center [336, 111] width 269 height 16
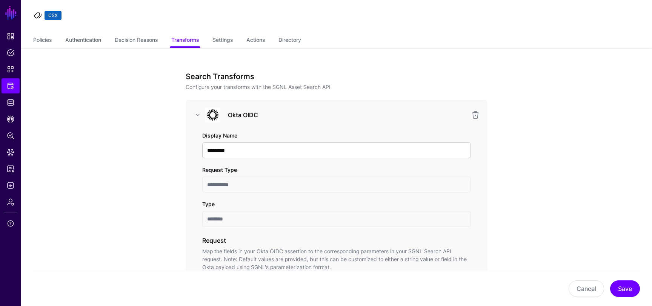
scroll to position [43, 0]
click at [79, 40] on link "Authentication" at bounding box center [83, 41] width 36 height 14
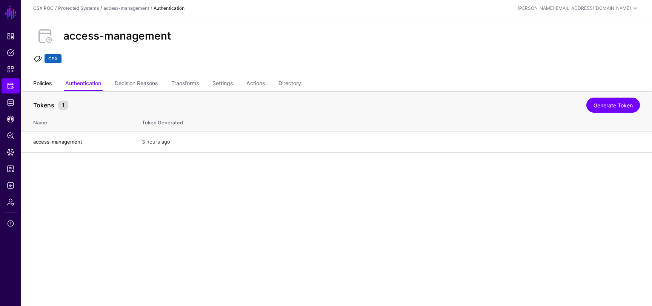
click at [45, 85] on link "Policies" at bounding box center [42, 84] width 18 height 14
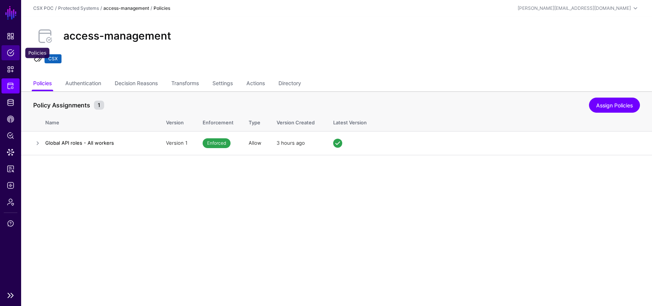
click at [9, 52] on span "Policies" at bounding box center [11, 53] width 8 height 8
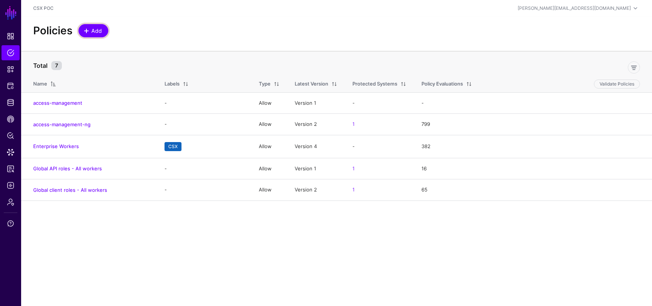
click at [95, 27] on span "Add" at bounding box center [97, 31] width 12 height 8
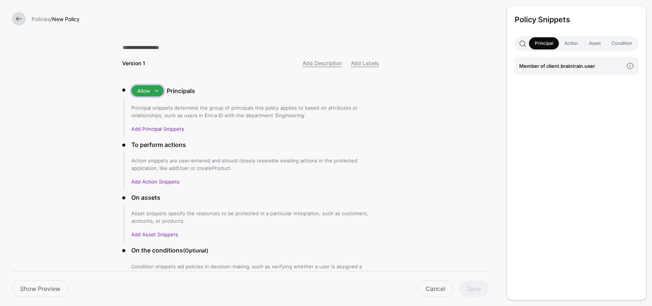
click at [155, 90] on span at bounding box center [156, 90] width 9 height 9
click at [258, 98] on li "Allow Allow Deny Principals Principal snippets determine the group of principal…" at bounding box center [250, 111] width 257 height 52
click at [5, 18] on div "Policies / New Policy" at bounding box center [250, 19] width 501 height 38
click at [15, 18] on link at bounding box center [19, 19] width 14 height 14
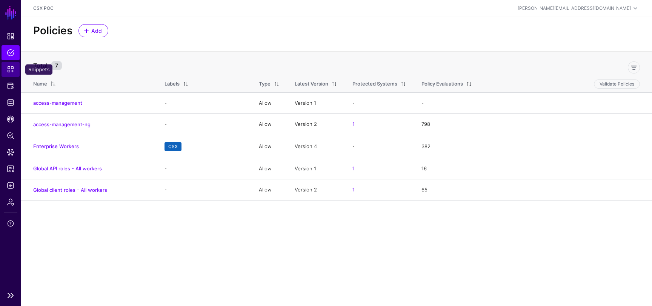
click at [14, 73] on span "Snippets" at bounding box center [11, 70] width 8 height 8
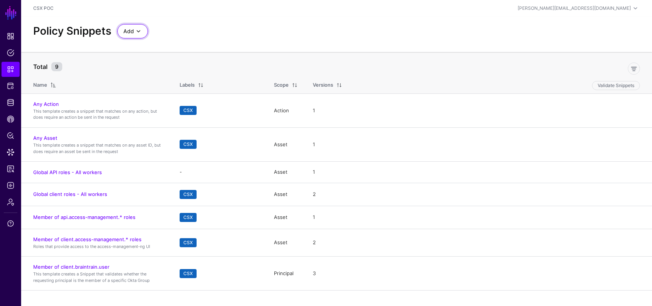
click at [142, 29] on span at bounding box center [138, 31] width 9 height 9
click at [187, 24] on div "Policy Snippets Add Start from a Snippet Template Start from a Blank Snippet" at bounding box center [336, 31] width 613 height 14
click at [139, 29] on span at bounding box center [138, 31] width 9 height 9
click at [181, 59] on span "Start from a Blank Snippet" at bounding box center [154, 60] width 62 height 6
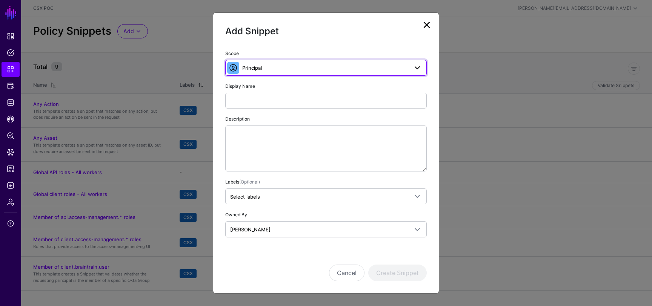
click at [284, 73] on link "Principal" at bounding box center [326, 68] width 202 height 16
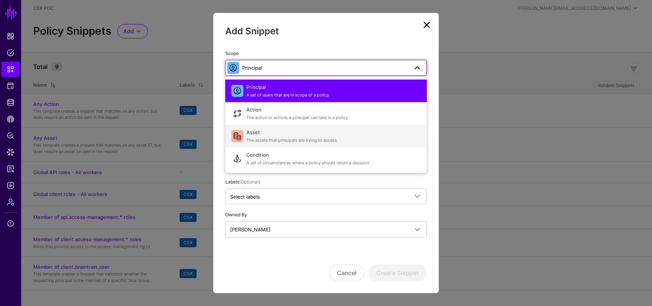
click at [315, 138] on span "The assets that principals are trying to access" at bounding box center [333, 140] width 174 height 6
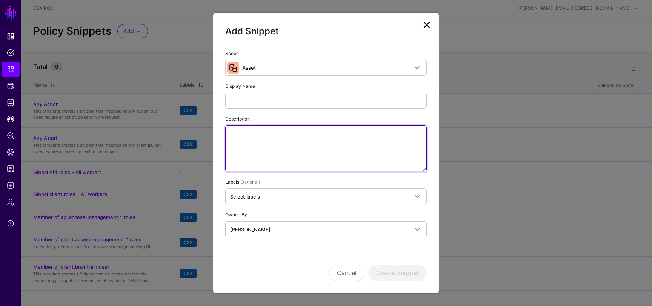
click at [348, 147] on textarea "Description" at bounding box center [326, 149] width 202 height 46
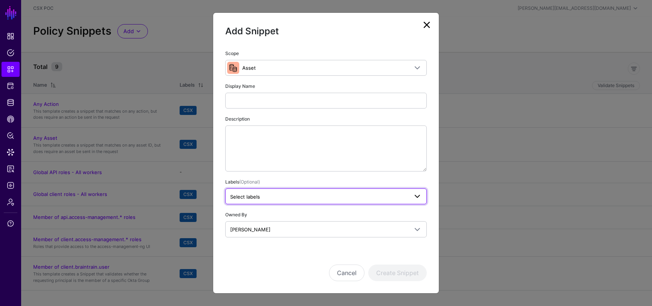
click at [326, 198] on span "Select labels" at bounding box center [319, 197] width 178 height 8
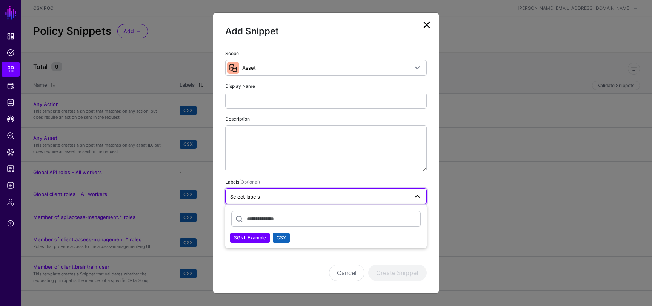
click at [286, 238] on button "CSX" at bounding box center [281, 238] width 17 height 10
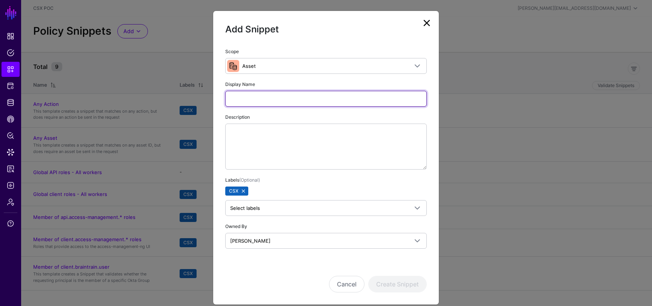
click at [278, 101] on input "Display Name" at bounding box center [326, 99] width 202 height 16
type input "**********"
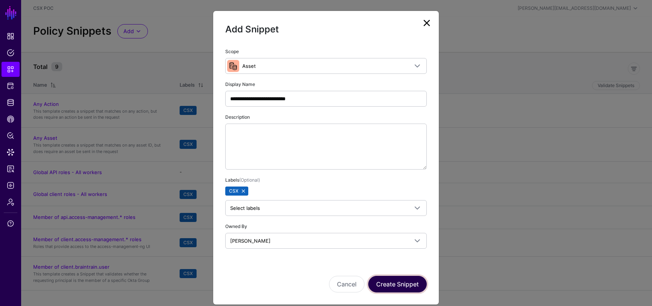
click at [401, 284] on button "Create Snippet" at bounding box center [397, 284] width 58 height 17
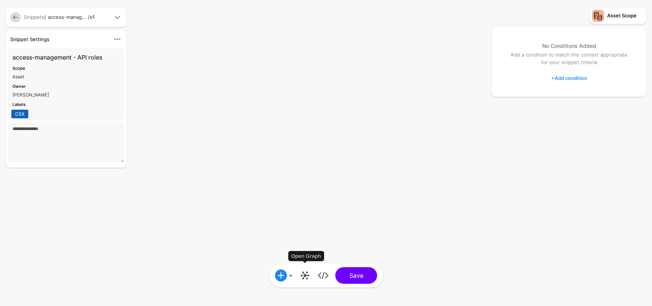
click at [306, 279] on link at bounding box center [305, 276] width 12 height 12
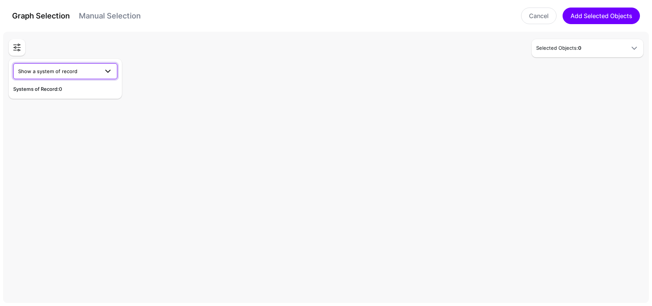
click at [102, 69] on span at bounding box center [106, 71] width 14 height 9
click at [68, 92] on div "CSX Okta" at bounding box center [65, 89] width 92 height 8
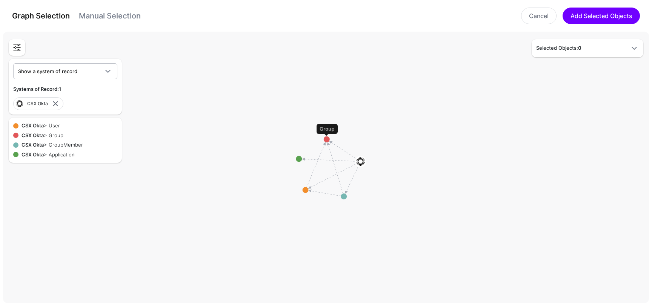
click at [327, 140] on circle at bounding box center [327, 140] width 6 height 6
click at [325, 135] on circle at bounding box center [324, 134] width 6 height 6
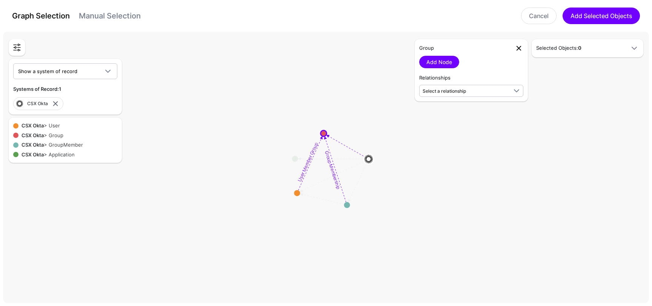
click at [520, 46] on link at bounding box center [518, 48] width 9 height 9
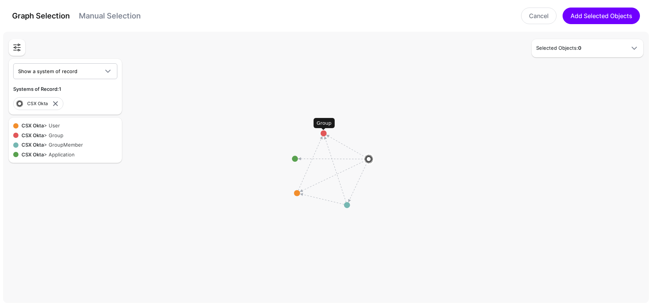
click at [322, 134] on circle at bounding box center [324, 134] width 6 height 6
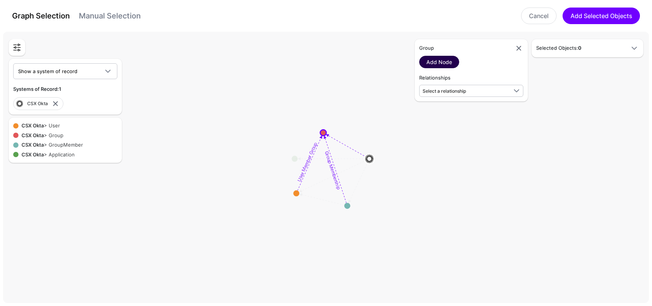
click at [443, 56] on link "Add Node" at bounding box center [439, 62] width 40 height 12
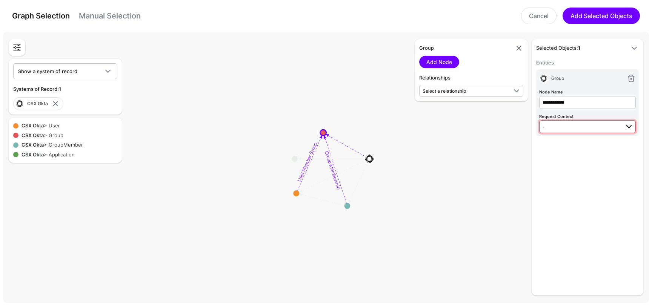
click at [568, 125] on span "-" at bounding box center [581, 127] width 77 height 8
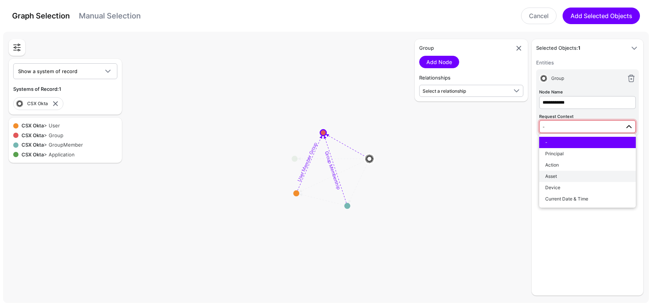
click at [564, 176] on div "Asset" at bounding box center [587, 176] width 85 height 7
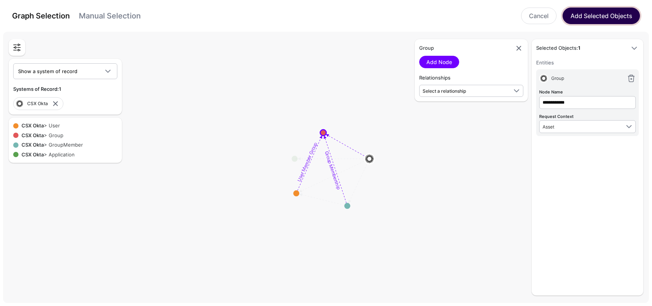
click at [592, 21] on button "Add Selected Objects" at bounding box center [601, 16] width 77 height 17
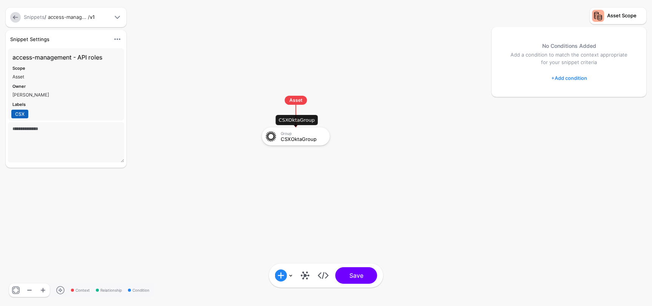
click at [316, 140] on div "CSXOktaGroup" at bounding box center [303, 139] width 44 height 5
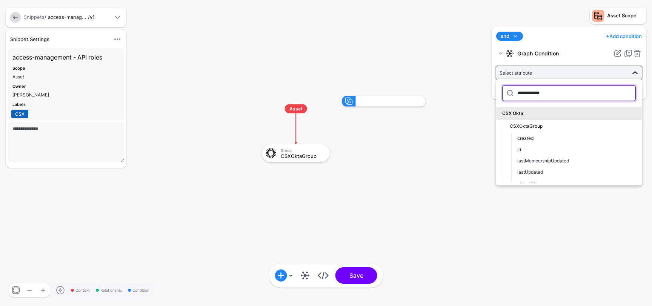
click at [531, 90] on input "**********" at bounding box center [569, 93] width 134 height 16
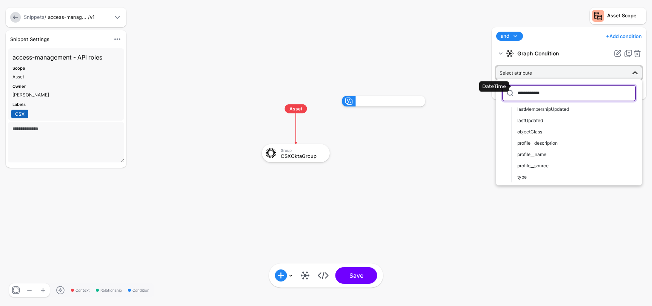
scroll to position [52, 0]
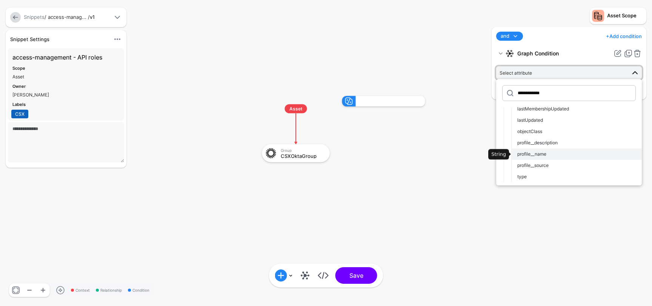
click at [542, 151] on div "profile__name" at bounding box center [576, 154] width 118 height 7
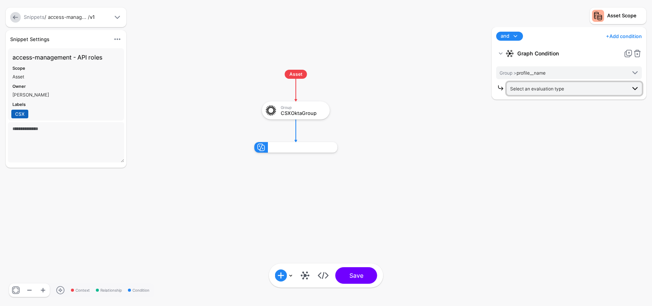
click at [560, 91] on span "Select an evaluation type" at bounding box center [537, 89] width 54 height 6
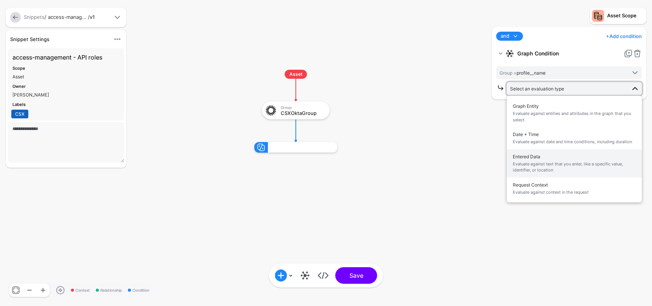
click at [552, 158] on span "Entered Data Evaluate against text that you enter, like a specific value, ident…" at bounding box center [574, 164] width 123 height 24
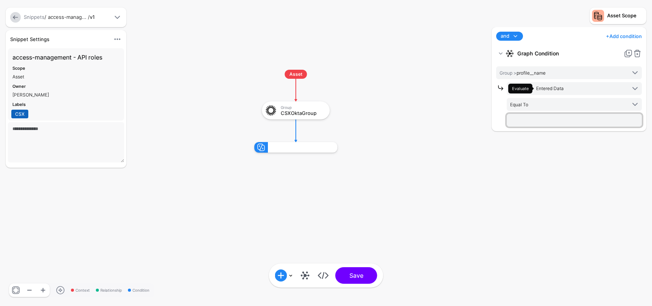
click at [544, 119] on input "text" at bounding box center [574, 120] width 135 height 13
type input "*"
type input "**********"
click at [592, 163] on div "**********" at bounding box center [569, 163] width 158 height 272
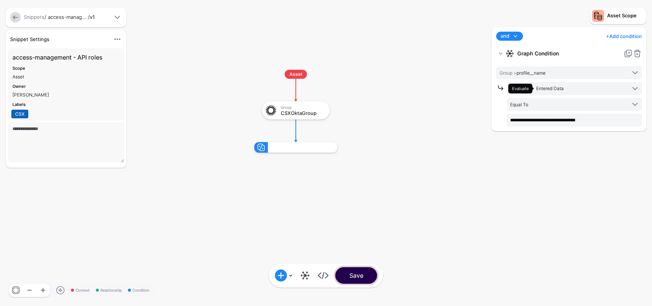
click at [367, 275] on button "Save" at bounding box center [356, 276] width 42 height 17
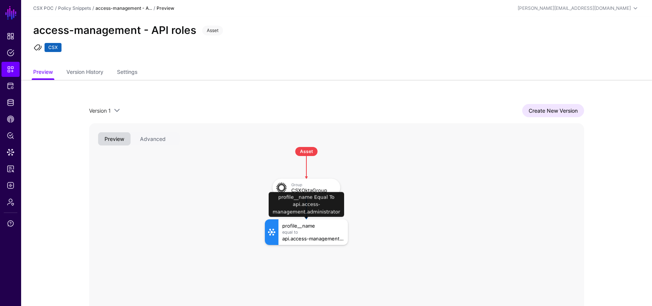
click at [305, 225] on div "profile__name" at bounding box center [313, 225] width 62 height 5
click at [308, 238] on div "api.access-management.administrator" at bounding box center [313, 238] width 62 height 5
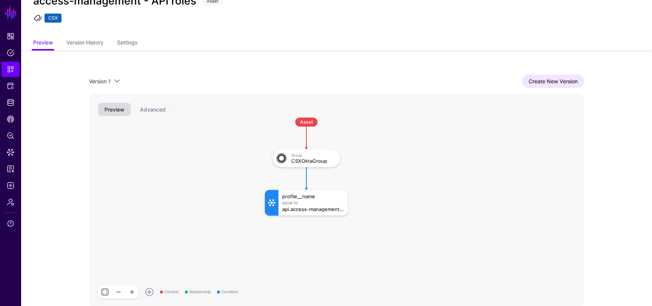
scroll to position [55, 0]
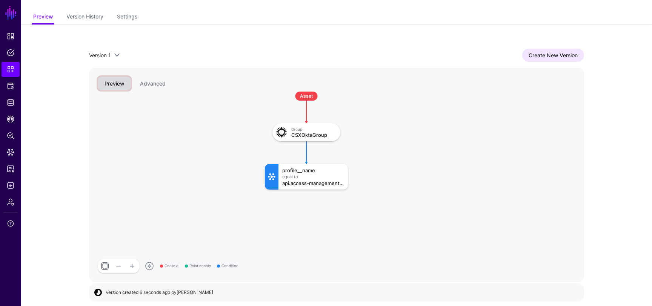
click at [117, 88] on button "Preview" at bounding box center [114, 83] width 32 height 13
click at [303, 135] on div "CSXOktaGroup" at bounding box center [313, 134] width 44 height 5
click at [150, 266] on span at bounding box center [149, 266] width 9 height 9
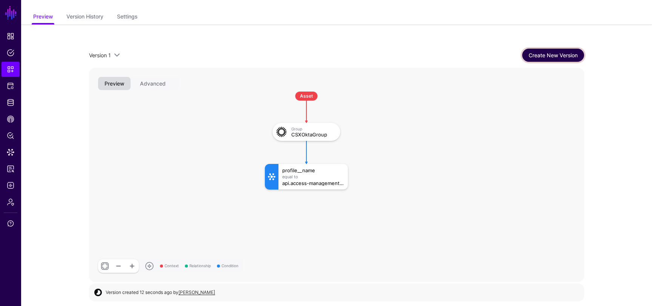
click at [552, 55] on link "Create New Version" at bounding box center [553, 55] width 62 height 13
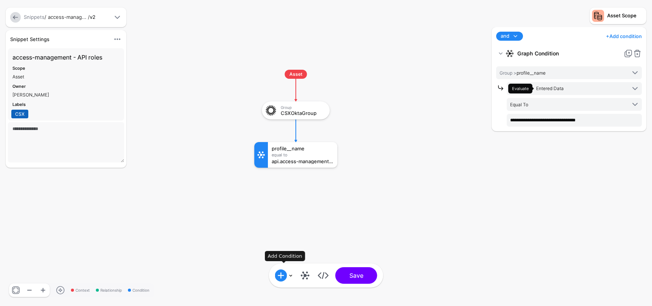
click at [290, 275] on link at bounding box center [284, 276] width 18 height 12
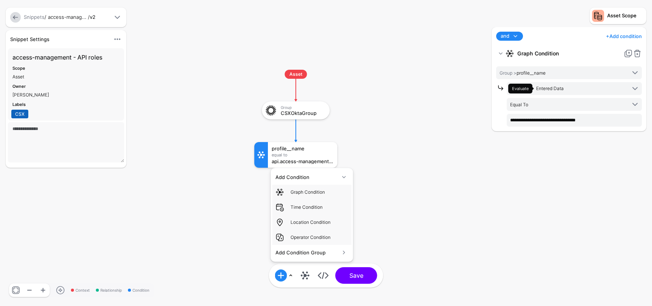
click at [316, 256] on div "Add Condition Group" at bounding box center [307, 253] width 64 height 8
click at [320, 211] on div "Graph Condition" at bounding box center [320, 207] width 58 height 7
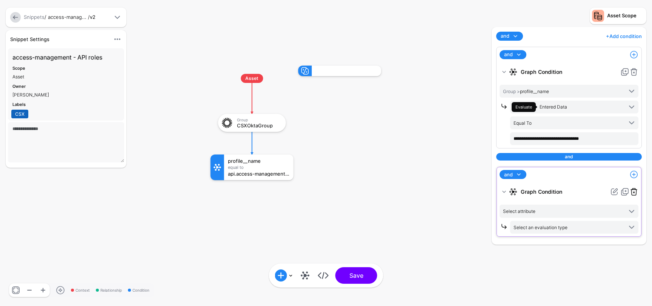
click at [635, 192] on link at bounding box center [633, 192] width 9 height 9
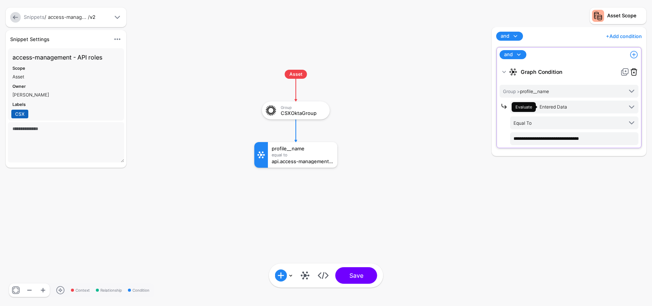
click at [635, 72] on link at bounding box center [633, 72] width 9 height 9
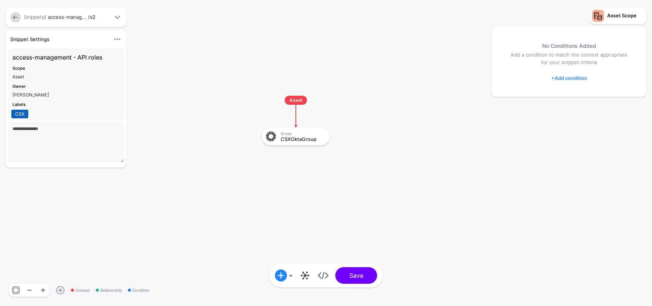
click at [572, 81] on link "+ Add condition" at bounding box center [569, 78] width 36 height 12
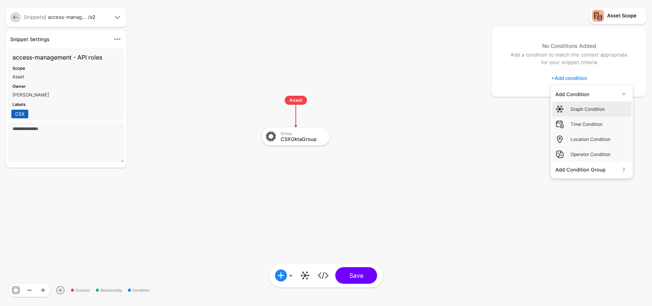
click at [588, 108] on div "Graph Condition" at bounding box center [600, 109] width 58 height 7
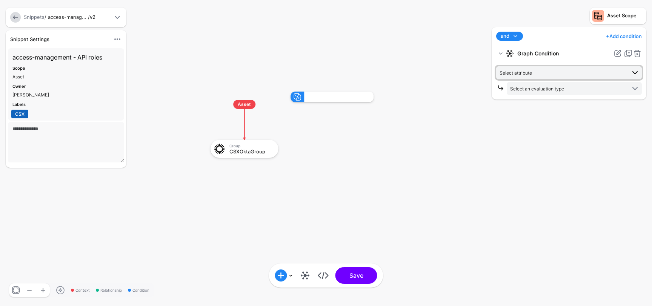
click at [562, 73] on span "Select attribute" at bounding box center [563, 73] width 126 height 8
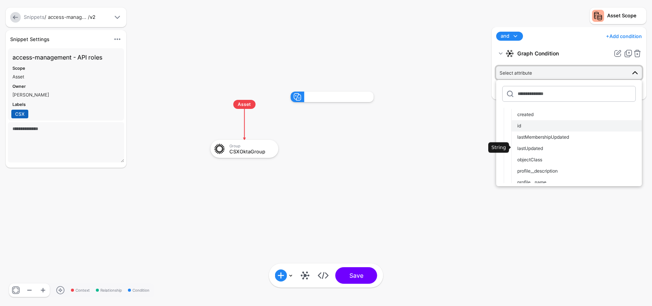
scroll to position [31, 0]
click at [533, 178] on span "profile__name" at bounding box center [531, 181] width 29 height 6
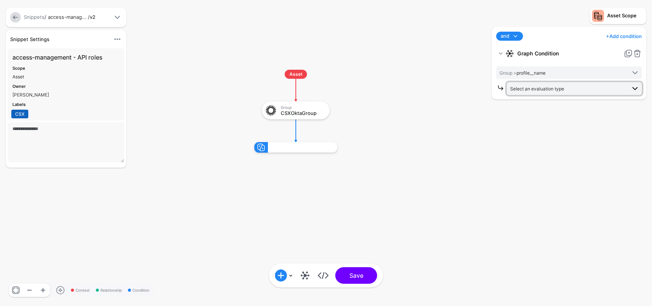
click at [534, 87] on span "Select an evaluation type" at bounding box center [537, 89] width 54 height 6
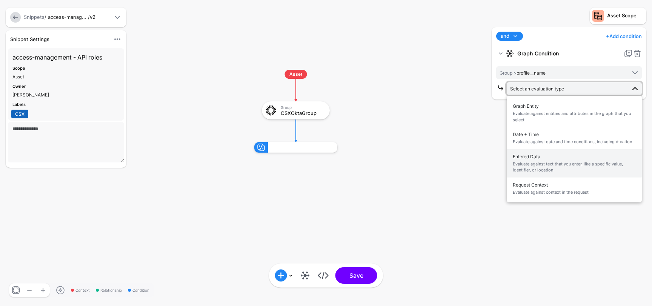
click at [537, 159] on span "Entered Data Evaluate against text that you enter, like a specific value, ident…" at bounding box center [574, 164] width 123 height 24
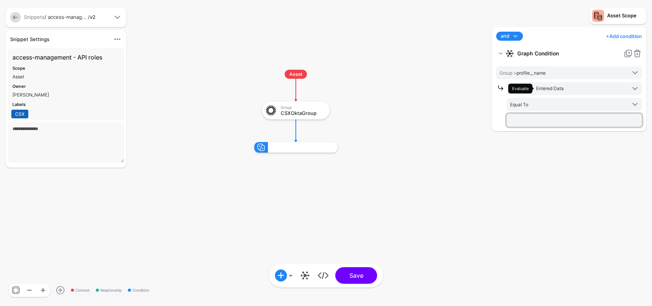
click at [535, 119] on input "text" at bounding box center [574, 120] width 135 height 13
type input "**********"
click at [622, 36] on link "+ Add condition" at bounding box center [624, 36] width 36 height 12
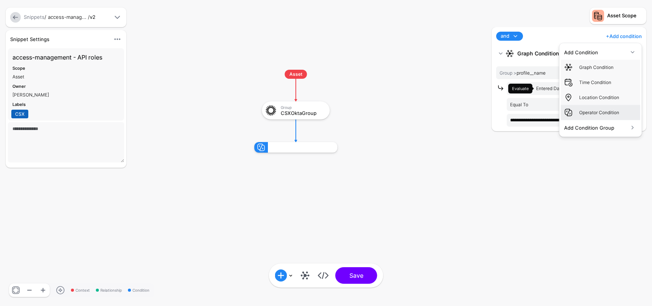
click at [594, 111] on div "Operator Condition" at bounding box center [608, 112] width 58 height 7
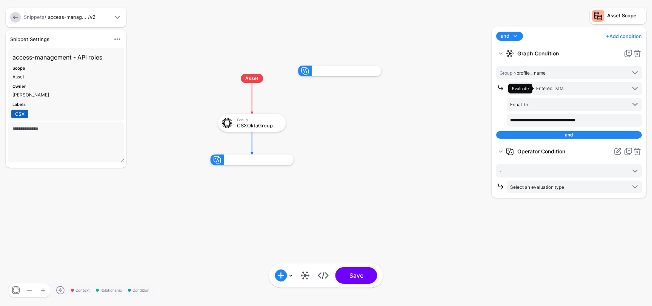
click at [583, 136] on div "and" at bounding box center [569, 135] width 146 height 8
click at [502, 150] on link at bounding box center [500, 151] width 9 height 9
click at [616, 151] on link at bounding box center [617, 151] width 9 height 9
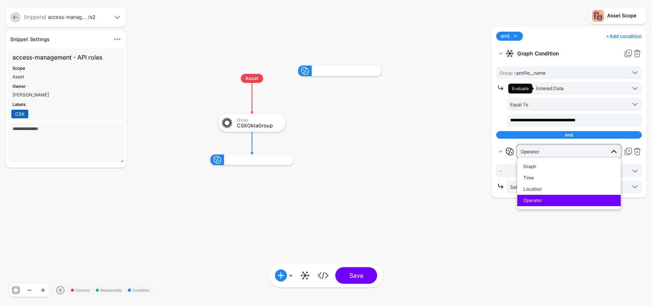
click at [446, 165] on rect at bounding box center [203, 58] width 65208 height 30642
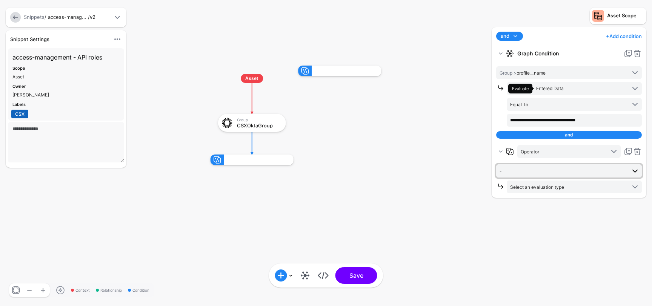
click at [508, 171] on span "-" at bounding box center [563, 171] width 126 height 8
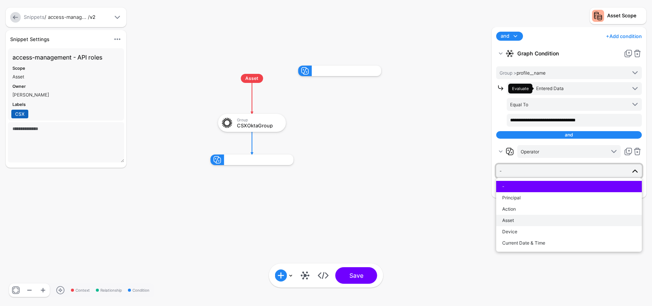
click at [524, 218] on div "Asset" at bounding box center [569, 220] width 134 height 7
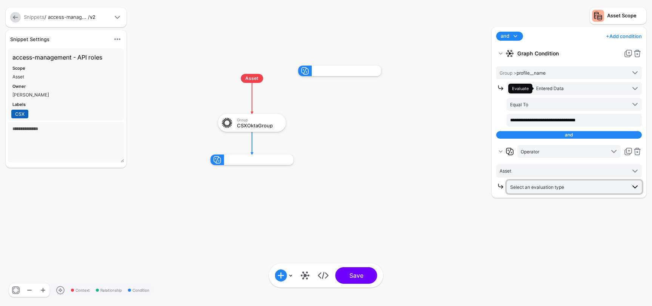
click at [542, 186] on span "Select an evaluation type" at bounding box center [537, 188] width 54 height 6
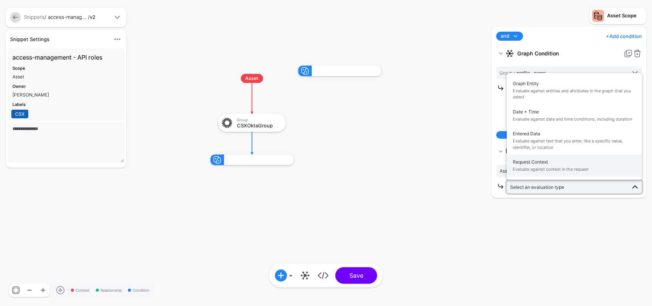
click at [542, 162] on span "Request Context Evaluate against context in the request" at bounding box center [574, 166] width 123 height 18
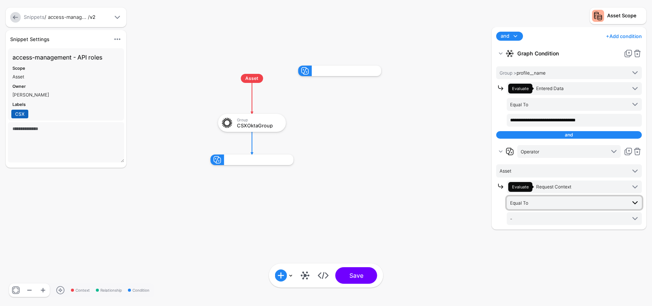
click at [546, 200] on span "Equal To" at bounding box center [568, 203] width 116 height 8
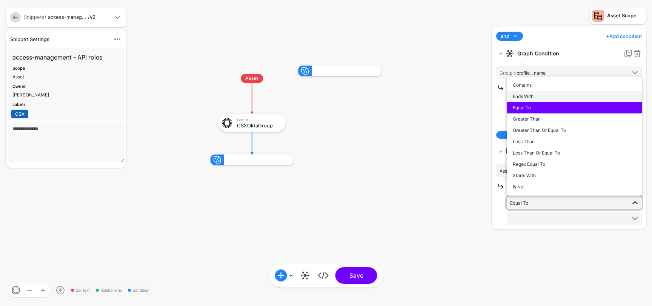
click at [551, 93] on div "Ends With" at bounding box center [574, 96] width 123 height 7
click at [551, 92] on span "Evaluate Entered Data" at bounding box center [567, 89] width 118 height 10
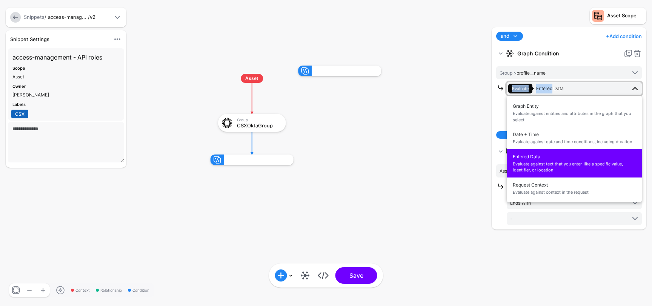
click at [475, 203] on rect at bounding box center [203, 58] width 65208 height 30642
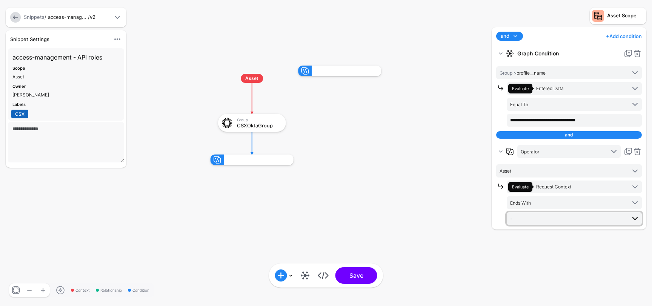
click at [537, 220] on span "-" at bounding box center [568, 219] width 116 height 8
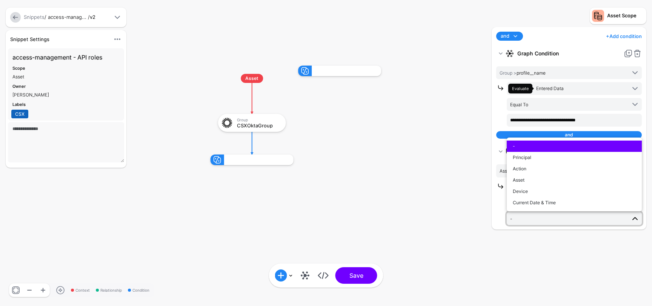
click at [492, 220] on div "**********" at bounding box center [569, 128] width 155 height 203
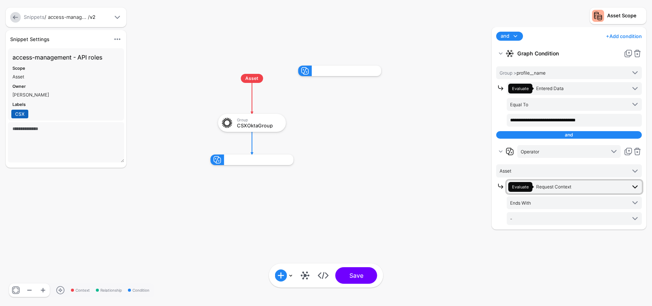
click at [553, 182] on span "Evaluate Request Context" at bounding box center [567, 187] width 118 height 10
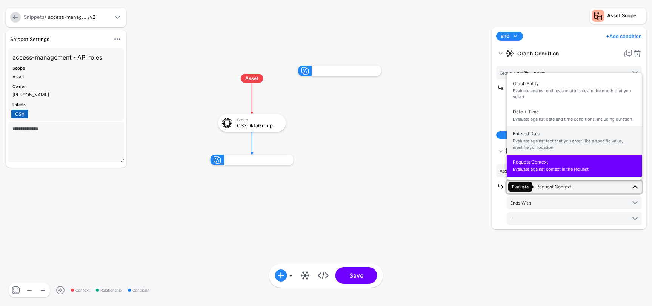
click at [548, 138] on span "Evaluate against text that you enter, like a specific value, identifier, or loc…" at bounding box center [574, 144] width 123 height 12
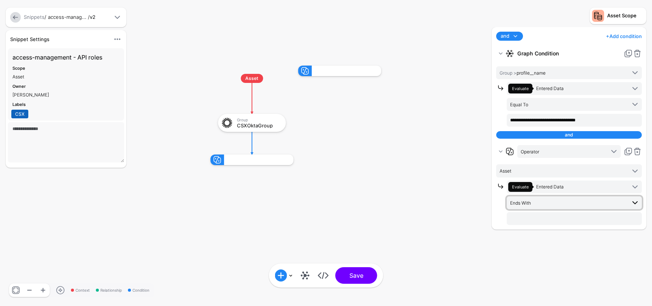
click at [553, 203] on span "Ends With" at bounding box center [568, 203] width 116 height 8
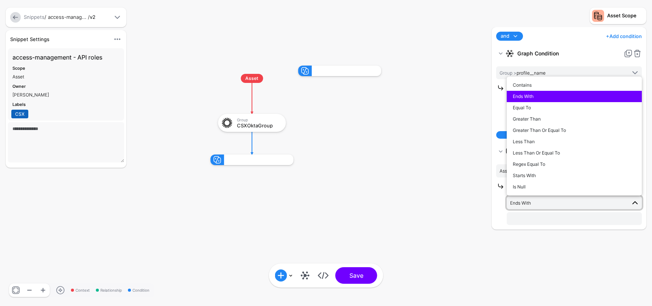
click at [553, 203] on span "Ends With" at bounding box center [568, 203] width 116 height 8
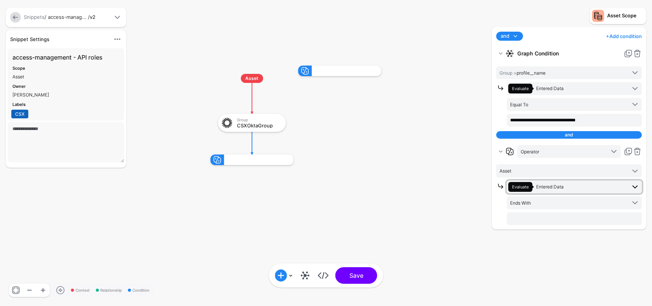
click at [556, 187] on span "Entered Data" at bounding box center [550, 187] width 28 height 6
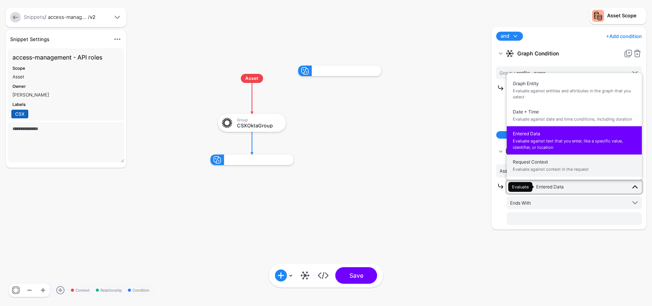
click at [548, 161] on span "Request Context Evaluate against context in the request" at bounding box center [574, 166] width 123 height 18
